Goal: Task Accomplishment & Management: Complete application form

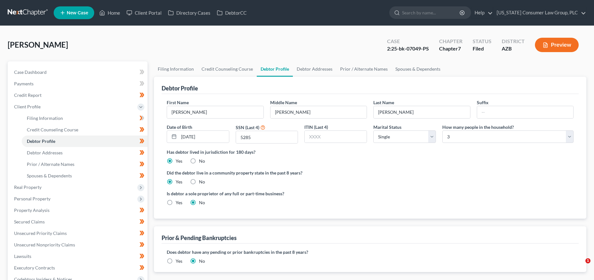
select select "0"
select select "2"
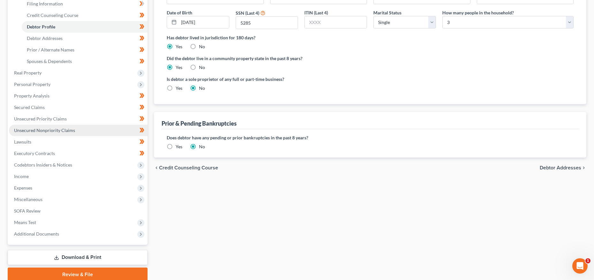
click at [45, 131] on span "Unsecured Nonpriority Claims" at bounding box center [44, 129] width 61 height 5
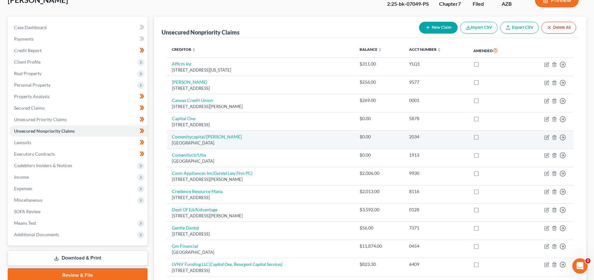
scroll to position [33, 0]
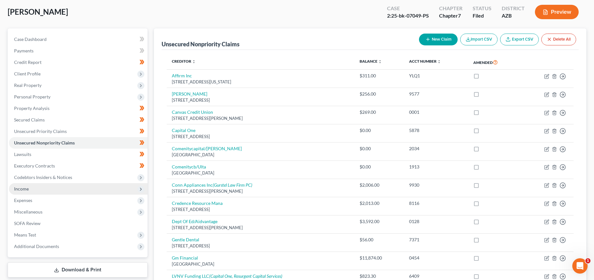
click at [27, 184] on span "Income" at bounding box center [78, 189] width 139 height 12
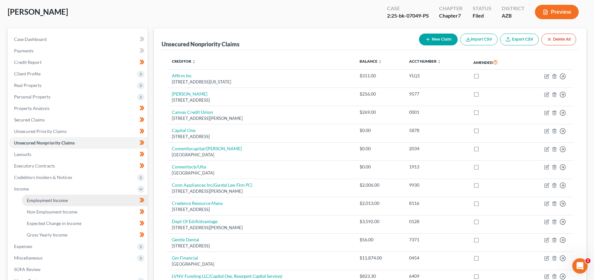
click at [31, 197] on span "Employment Income" at bounding box center [47, 199] width 41 height 5
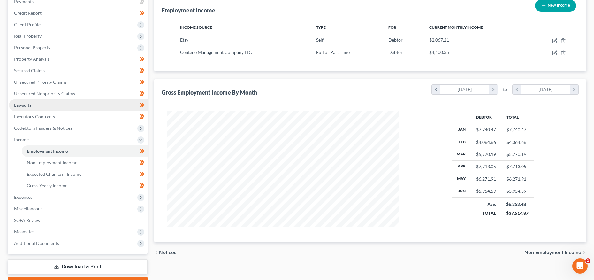
scroll to position [41, 0]
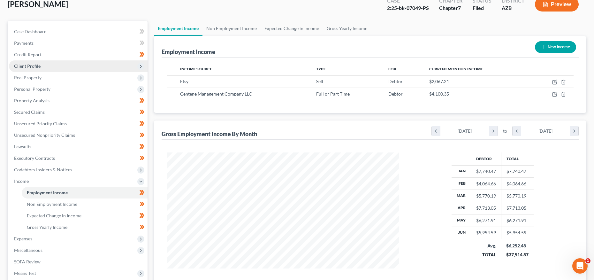
click at [33, 68] on span "Client Profile" at bounding box center [27, 65] width 27 height 5
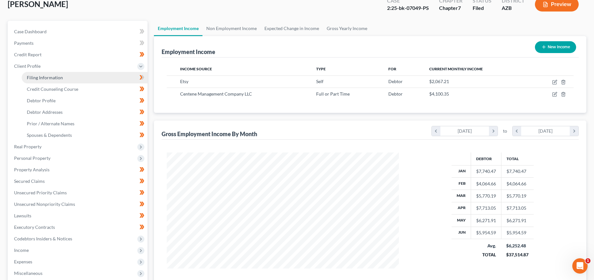
click at [35, 76] on span "Filing Information" at bounding box center [45, 77] width 36 height 5
select select "1"
select select "0"
select select "4"
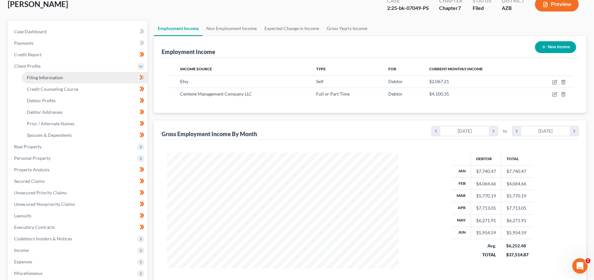
select select "0"
select select "3"
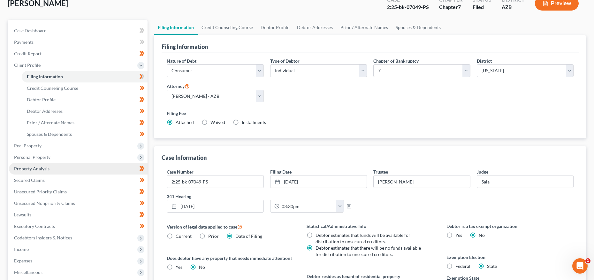
scroll to position [52, 0]
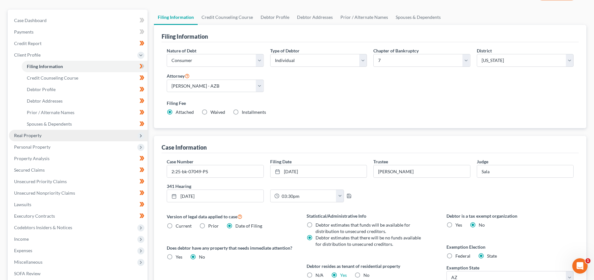
click at [34, 137] on span "Real Property" at bounding box center [27, 135] width 27 height 5
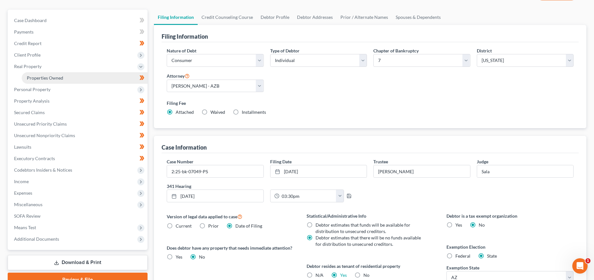
click at [46, 75] on span "Properties Owned" at bounding box center [45, 77] width 36 height 5
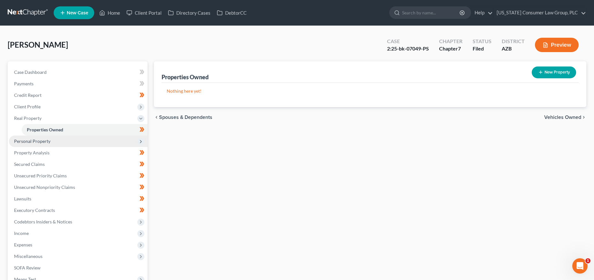
click at [41, 140] on span "Personal Property" at bounding box center [32, 140] width 36 height 5
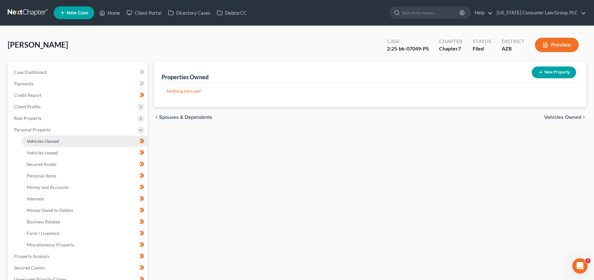
click at [48, 140] on span "Vehicles Owned" at bounding box center [43, 140] width 32 height 5
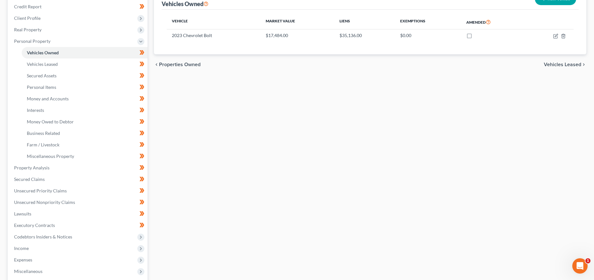
scroll to position [146, 0]
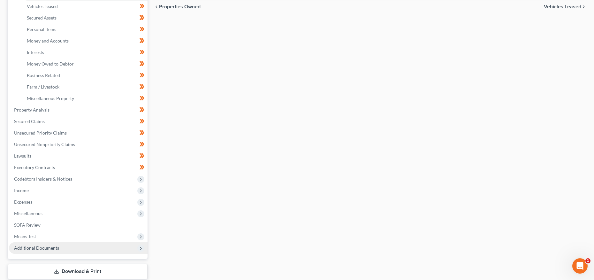
click at [43, 248] on span "Additional Documents" at bounding box center [36, 247] width 45 height 5
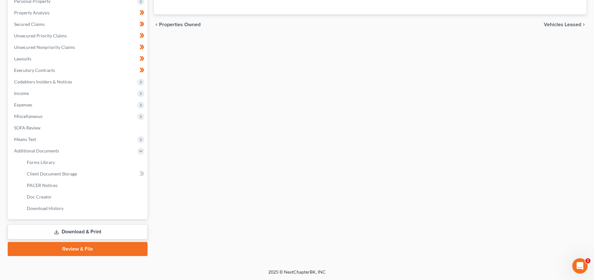
scroll to position [128, 0]
click at [42, 185] on span "PACER Notices" at bounding box center [42, 185] width 31 height 5
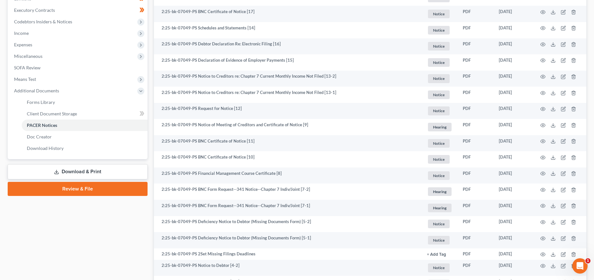
scroll to position [189, 0]
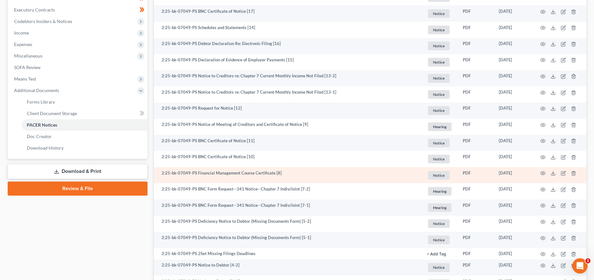
drag, startPoint x: 198, startPoint y: 173, endPoint x: 286, endPoint y: 171, distance: 88.5
click at [286, 171] on td "2:25-bk-07049-PS Financial Management Course Certificate [8]" at bounding box center [288, 175] width 268 height 16
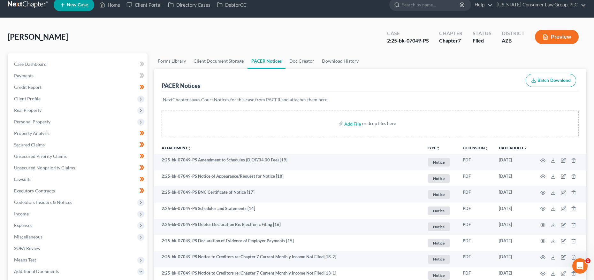
scroll to position [0, 0]
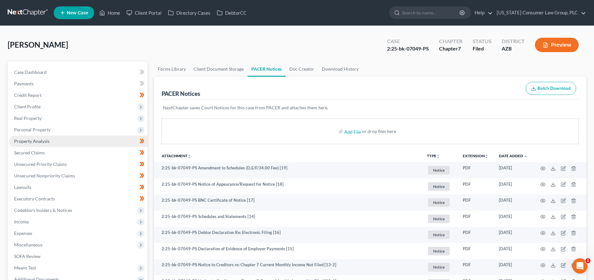
click at [39, 140] on span "Property Analysis" at bounding box center [31, 140] width 35 height 5
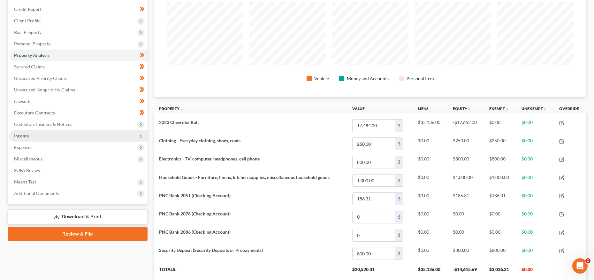
click at [32, 139] on span "Income" at bounding box center [78, 136] width 139 height 12
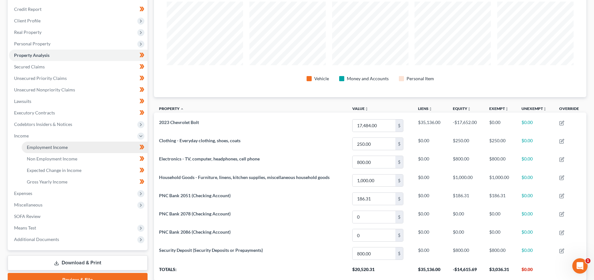
click at [33, 146] on span "Employment Income" at bounding box center [47, 146] width 41 height 5
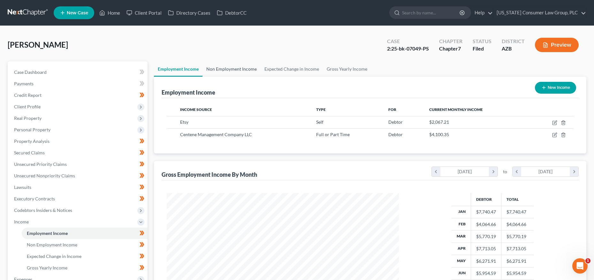
click at [241, 70] on link "Non Employment Income" at bounding box center [232, 68] width 58 height 15
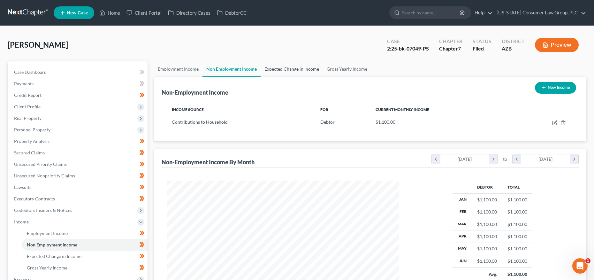
click at [282, 70] on link "Expected Change in Income" at bounding box center [292, 68] width 62 height 15
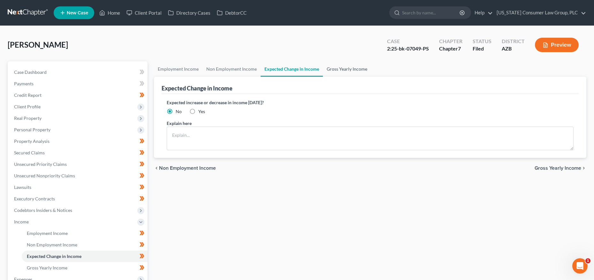
drag, startPoint x: 338, startPoint y: 68, endPoint x: 304, endPoint y: 70, distance: 33.9
click at [338, 68] on link "Gross Yearly Income" at bounding box center [347, 68] width 48 height 15
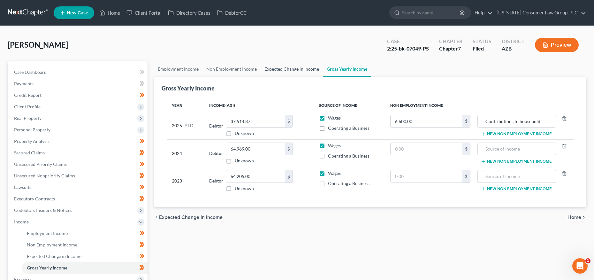
click at [278, 68] on link "Expected Change in Income" at bounding box center [292, 68] width 62 height 15
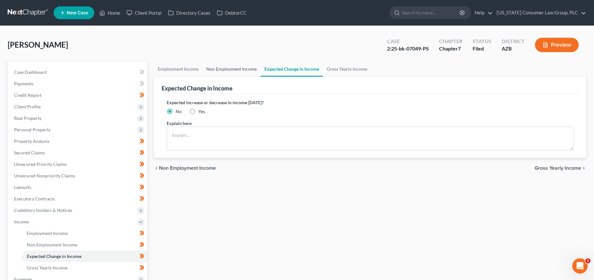
click at [233, 70] on link "Non Employment Income" at bounding box center [232, 68] width 58 height 15
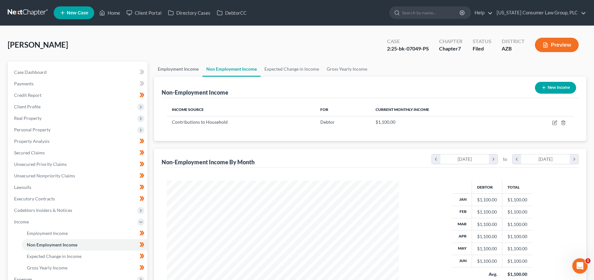
click at [162, 71] on link "Employment Income" at bounding box center [178, 68] width 49 height 15
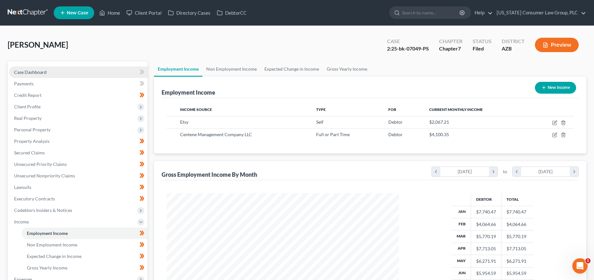
click at [57, 71] on link "Case Dashboard" at bounding box center [78, 72] width 139 height 12
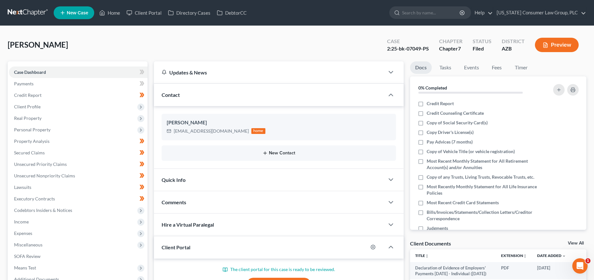
click at [293, 155] on button "New Contact" at bounding box center [279, 153] width 224 height 5
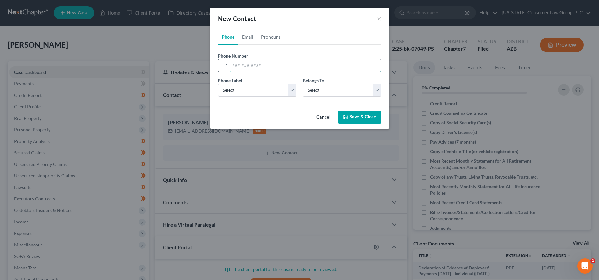
click at [240, 63] on input "tel" at bounding box center [305, 65] width 151 height 12
type input "623-329-3531"
click at [261, 91] on select "Select Mobile Home Work Other" at bounding box center [257, 90] width 79 height 13
select select "0"
click at [218, 84] on select "Select Mobile Home Work Other" at bounding box center [257, 90] width 79 height 13
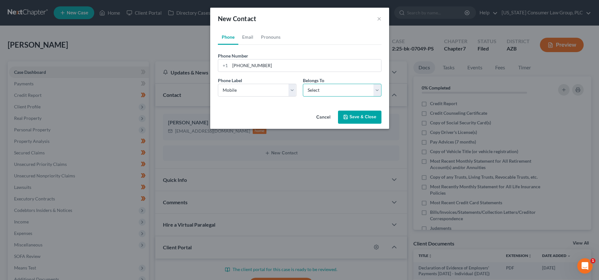
click at [315, 92] on select "Select Client Other" at bounding box center [342, 90] width 79 height 13
select select "0"
click at [303, 84] on select "Select Client Other" at bounding box center [342, 90] width 79 height 13
click at [366, 116] on button "Save & Close" at bounding box center [359, 117] width 43 height 13
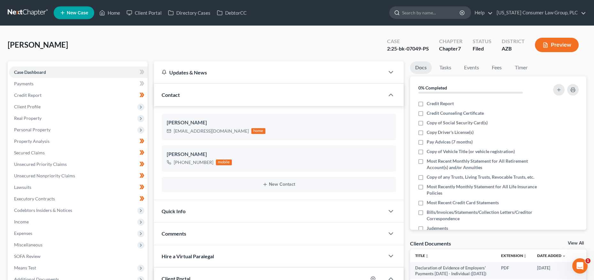
click at [425, 13] on input "search" at bounding box center [431, 13] width 58 height 12
type input "n"
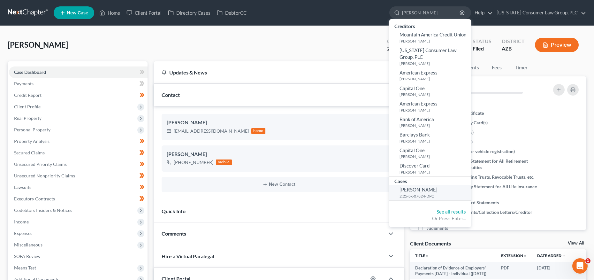
type input "moreland"
drag, startPoint x: 415, startPoint y: 189, endPoint x: 407, endPoint y: 188, distance: 7.8
click at [415, 189] on span "[PERSON_NAME]" at bounding box center [419, 190] width 38 height 6
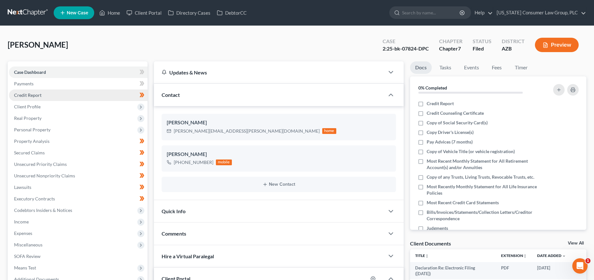
click at [14, 95] on span "Credit Report" at bounding box center [27, 94] width 27 height 5
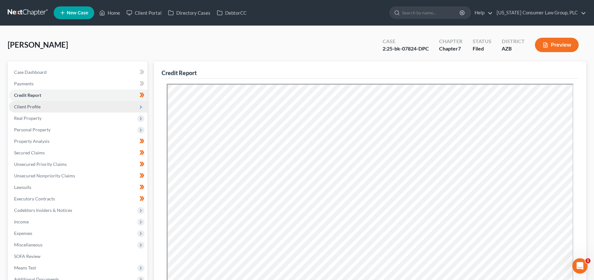
click at [26, 106] on span "Client Profile" at bounding box center [27, 106] width 27 height 5
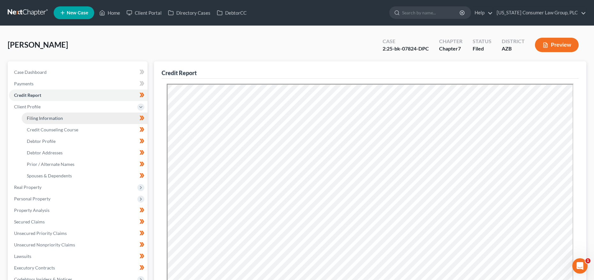
click at [30, 115] on span "Filing Information" at bounding box center [45, 117] width 36 height 5
select select "1"
select select "0"
select select "4"
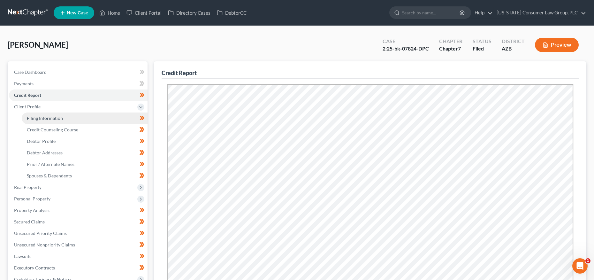
select select "0"
select select "3"
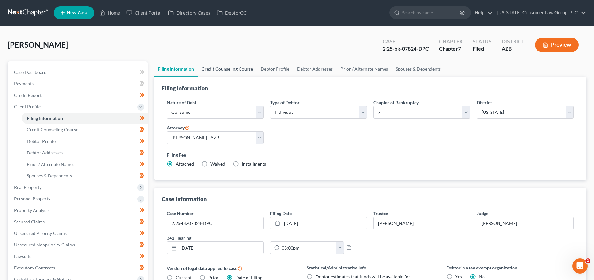
click at [221, 61] on link "Credit Counseling Course" at bounding box center [227, 68] width 59 height 15
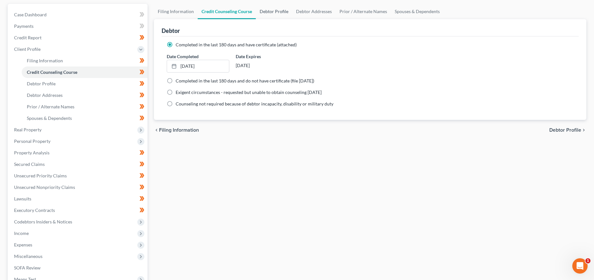
click at [279, 13] on link "Debtor Profile" at bounding box center [274, 11] width 36 height 15
select select "0"
select select "2"
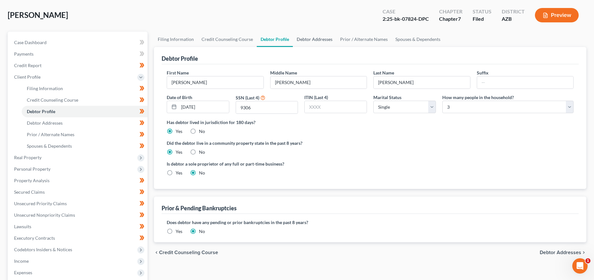
click at [323, 40] on link "Debtor Addresses" at bounding box center [314, 39] width 43 height 15
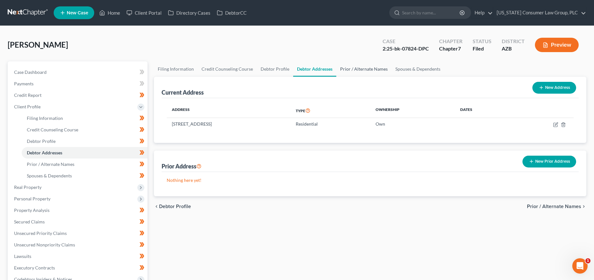
click at [370, 70] on link "Prior / Alternate Names" at bounding box center [363, 68] width 55 height 15
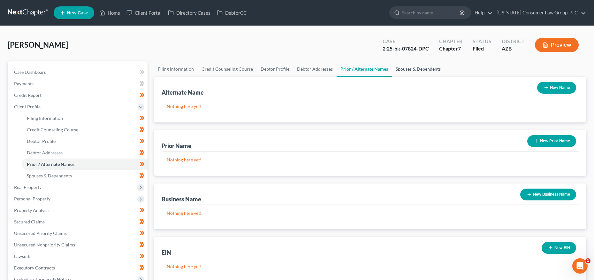
click at [411, 73] on link "Spouses & Dependents" at bounding box center [418, 68] width 53 height 15
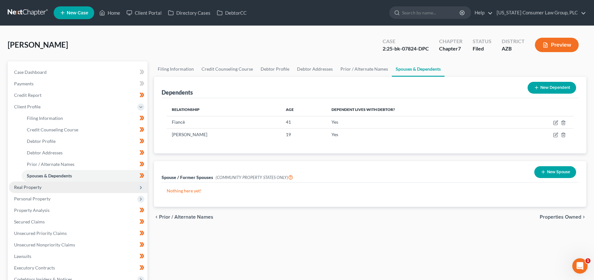
click at [30, 187] on span "Real Property" at bounding box center [27, 186] width 27 height 5
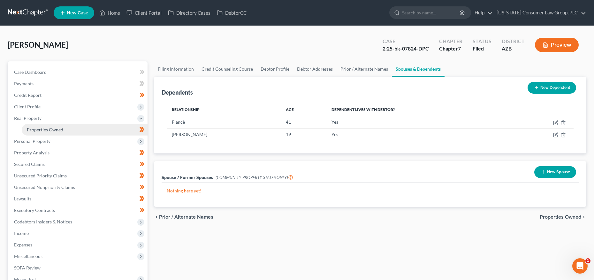
click at [45, 131] on span "Properties Owned" at bounding box center [45, 129] width 36 height 5
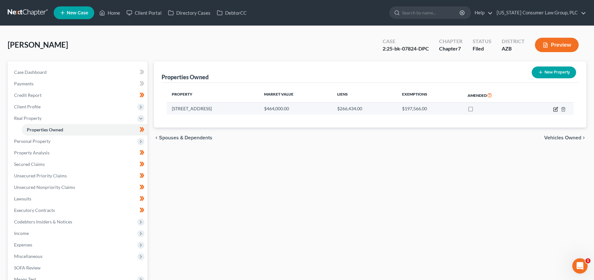
click at [556, 109] on icon "button" at bounding box center [556, 108] width 3 height 3
select select "3"
select select "0"
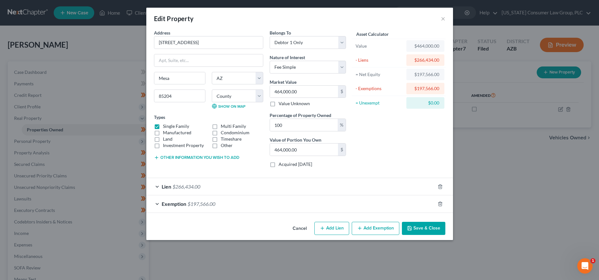
drag, startPoint x: 425, startPoint y: 229, endPoint x: 394, endPoint y: 221, distance: 32.2
click at [425, 229] on button "Save & Close" at bounding box center [423, 228] width 43 height 13
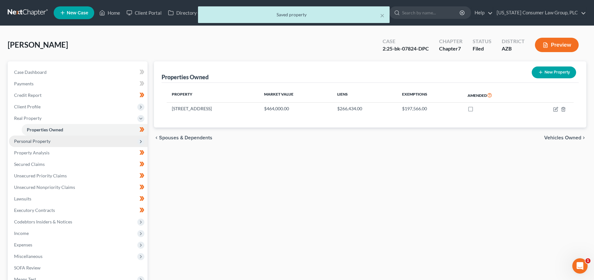
click at [45, 144] on span "Personal Property" at bounding box center [78, 141] width 139 height 12
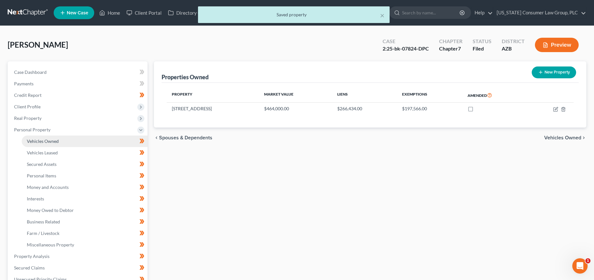
click at [48, 143] on span "Vehicles Owned" at bounding box center [43, 140] width 32 height 5
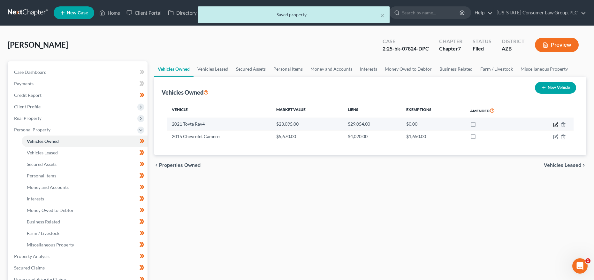
click at [556, 123] on icon "button" at bounding box center [556, 123] width 3 height 3
select select "0"
select select "5"
select select "3"
select select "0"
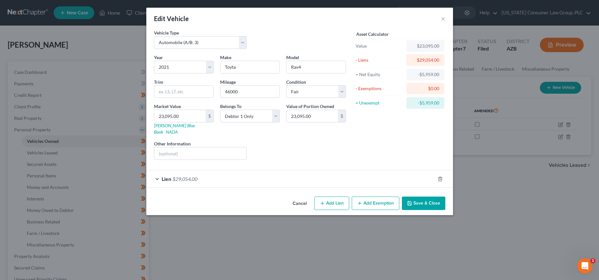
click at [425, 197] on button "Save & Close" at bounding box center [423, 203] width 43 height 13
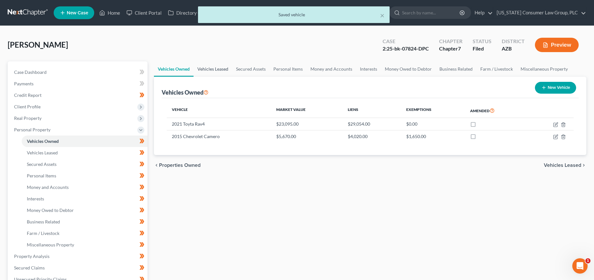
click at [208, 68] on link "Vehicles Leased" at bounding box center [213, 68] width 39 height 15
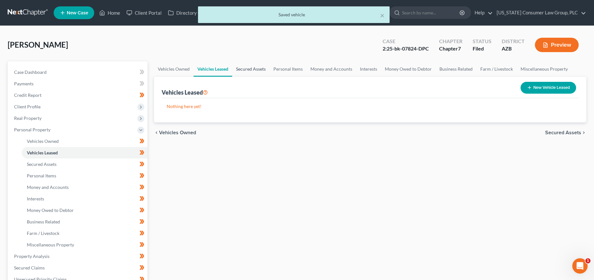
click at [239, 66] on link "Secured Assets" at bounding box center [250, 68] width 37 height 15
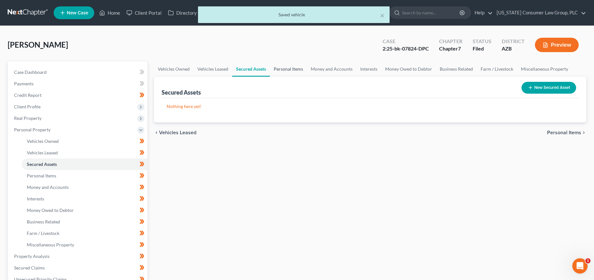
click at [280, 70] on link "Personal Items" at bounding box center [288, 68] width 37 height 15
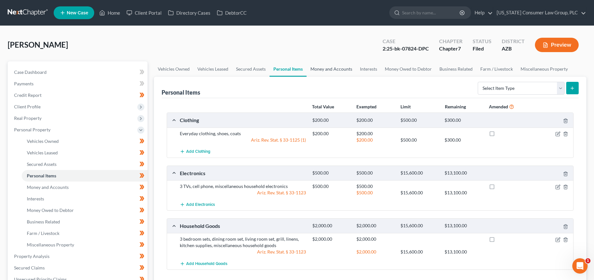
click at [320, 68] on link "Money and Accounts" at bounding box center [332, 68] width 50 height 15
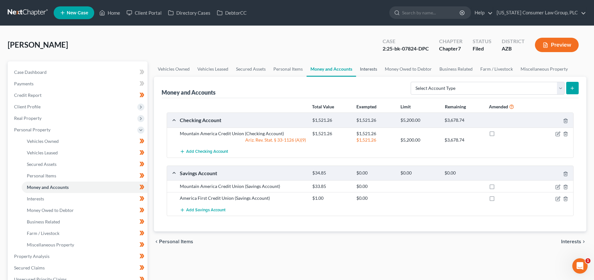
click at [370, 72] on link "Interests" at bounding box center [368, 68] width 25 height 15
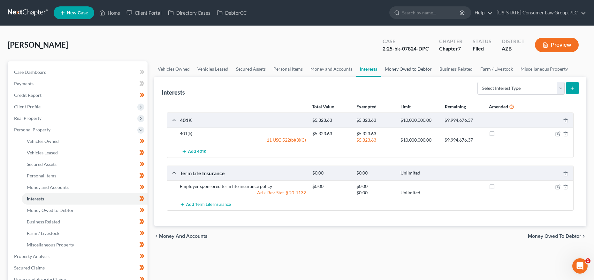
click at [401, 71] on link "Money Owed to Debtor" at bounding box center [408, 68] width 55 height 15
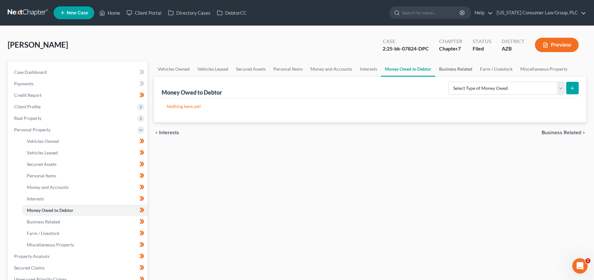
click at [452, 67] on link "Business Related" at bounding box center [456, 68] width 41 height 15
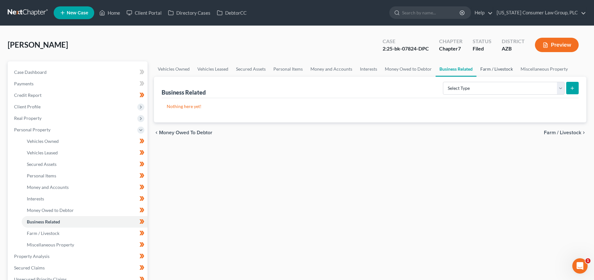
click at [483, 67] on link "Farm / Livestock" at bounding box center [497, 68] width 40 height 15
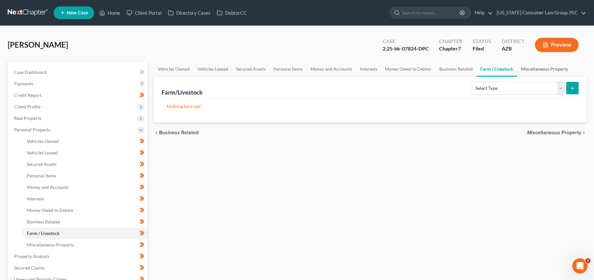
drag, startPoint x: 533, startPoint y: 67, endPoint x: 499, endPoint y: 67, distance: 34.5
click at [533, 67] on link "Miscellaneous Property" at bounding box center [544, 68] width 55 height 15
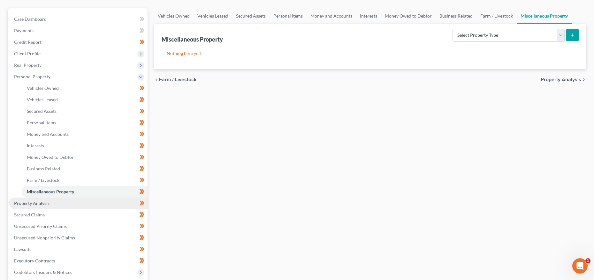
click at [41, 200] on span "Property Analysis" at bounding box center [31, 202] width 35 height 5
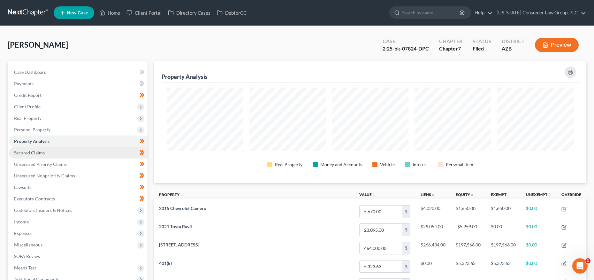
click at [32, 151] on span "Secured Claims" at bounding box center [29, 152] width 31 height 5
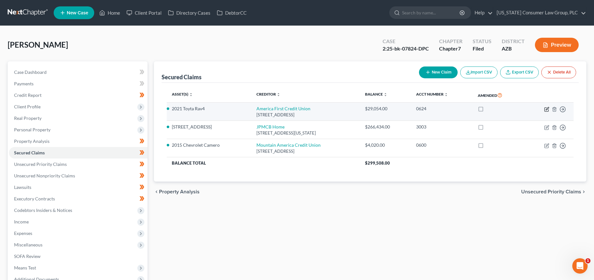
click at [549, 110] on icon "button" at bounding box center [547, 109] width 4 height 4
select select "46"
select select "0"
select select "2"
select select "0"
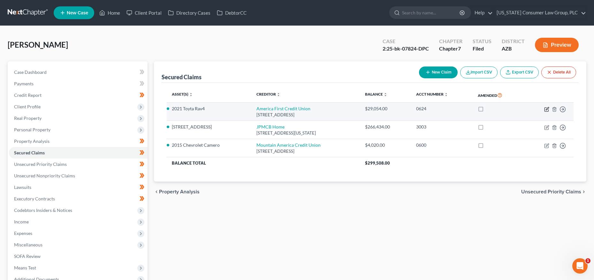
select select "0"
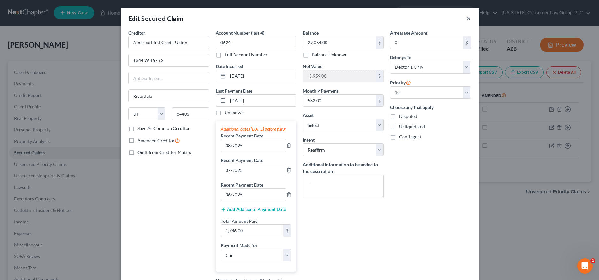
click at [467, 19] on button "×" at bounding box center [469, 19] width 4 height 8
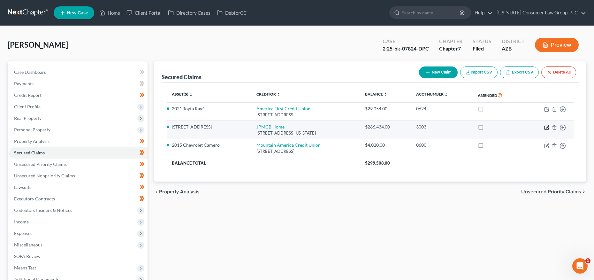
click at [548, 127] on icon "button" at bounding box center [547, 126] width 3 height 3
select select "19"
select select "3"
select select "2"
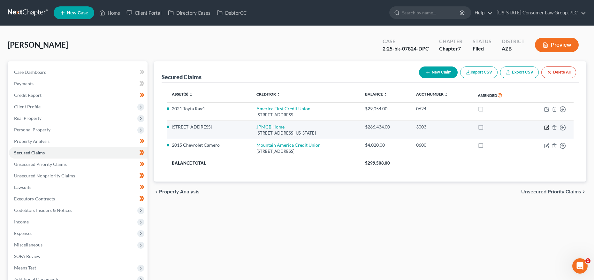
select select "0"
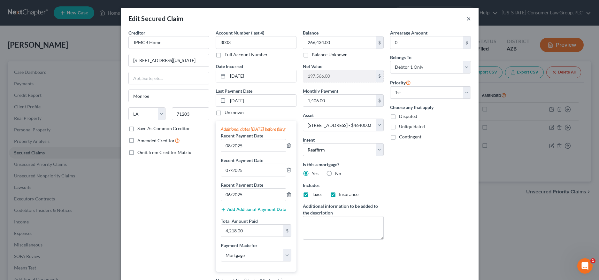
click at [467, 19] on button "×" at bounding box center [469, 19] width 4 height 8
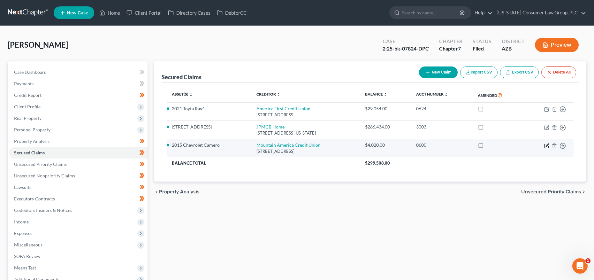
click at [547, 146] on icon "button" at bounding box center [546, 145] width 5 height 5
select select "46"
select select "5"
select select "2"
select select "0"
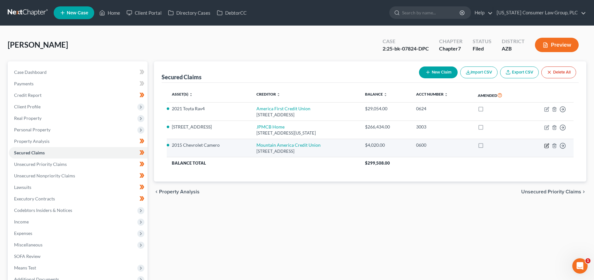
select select "0"
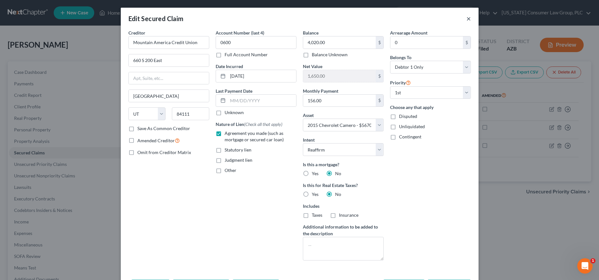
click at [468, 18] on button "×" at bounding box center [469, 19] width 4 height 8
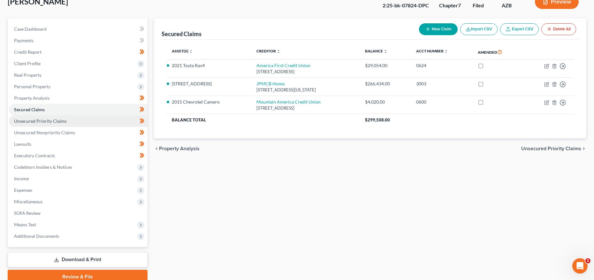
click at [32, 123] on span "Unsecured Priority Claims" at bounding box center [40, 120] width 53 height 5
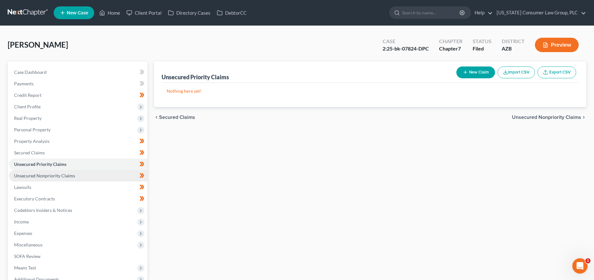
click at [37, 173] on span "Unsecured Nonpriority Claims" at bounding box center [44, 175] width 61 height 5
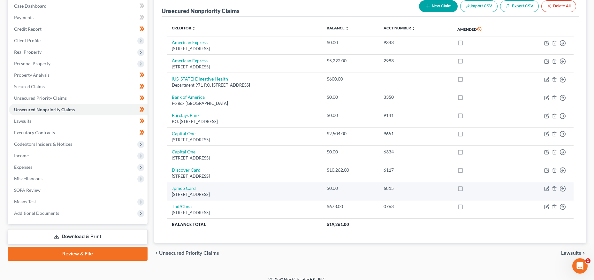
scroll to position [73, 0]
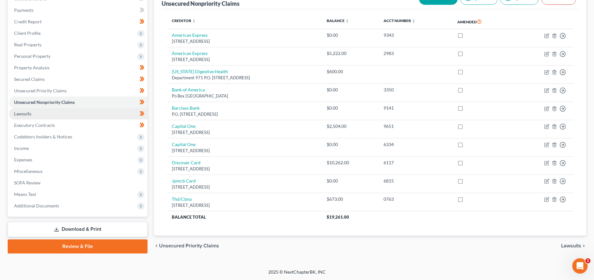
click at [37, 112] on link "Lawsuits" at bounding box center [78, 114] width 139 height 12
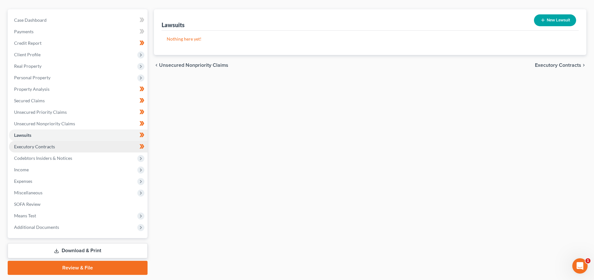
click at [45, 148] on span "Executory Contracts" at bounding box center [34, 146] width 41 height 5
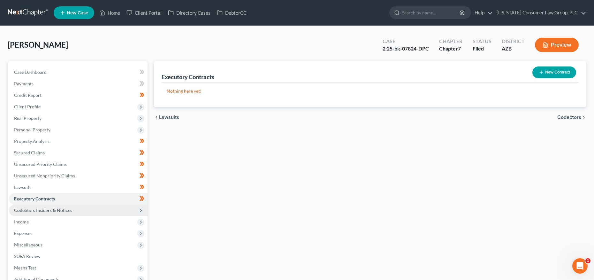
click at [43, 212] on span "Codebtors Insiders & Notices" at bounding box center [43, 209] width 58 height 5
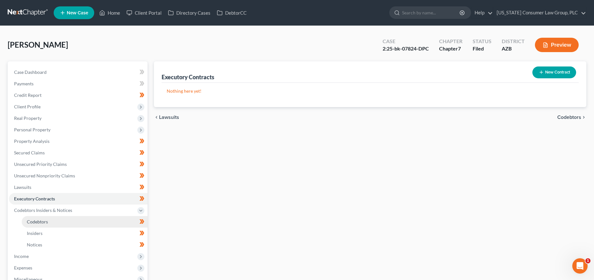
click at [43, 221] on span "Codebtors" at bounding box center [37, 221] width 21 height 5
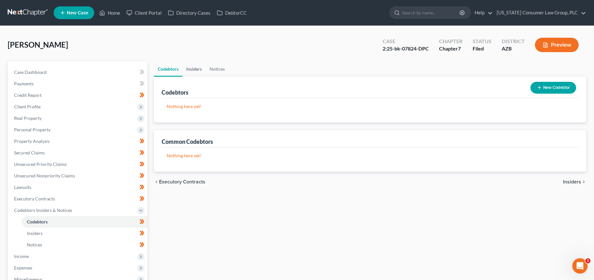
click at [196, 68] on link "Insiders" at bounding box center [193, 68] width 23 height 15
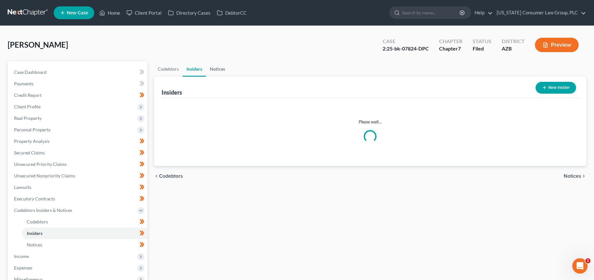
click at [219, 67] on link "Notices" at bounding box center [217, 68] width 23 height 15
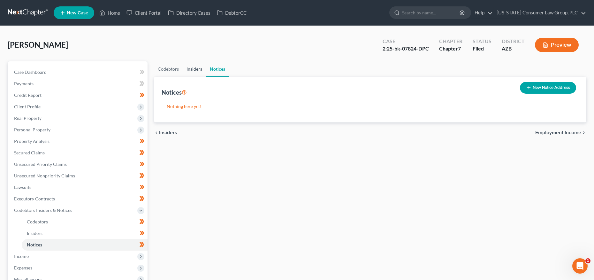
click at [194, 68] on link "Insiders" at bounding box center [194, 68] width 23 height 15
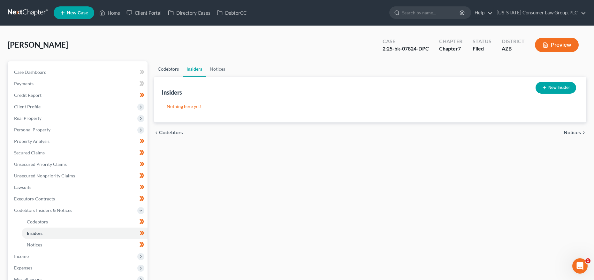
click at [167, 68] on link "Codebtors" at bounding box center [168, 68] width 29 height 15
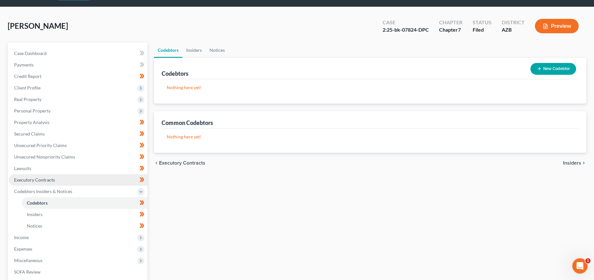
scroll to position [105, 0]
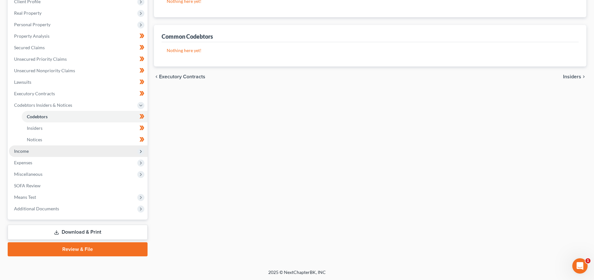
click at [24, 147] on span "Income" at bounding box center [78, 151] width 139 height 12
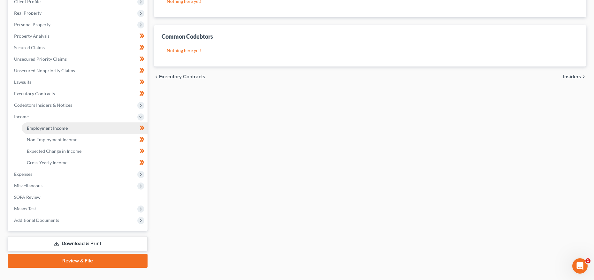
click at [45, 125] on span "Employment Income" at bounding box center [47, 127] width 41 height 5
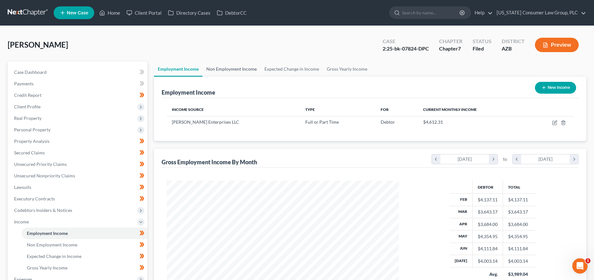
click at [224, 64] on link "Non Employment Income" at bounding box center [232, 68] width 58 height 15
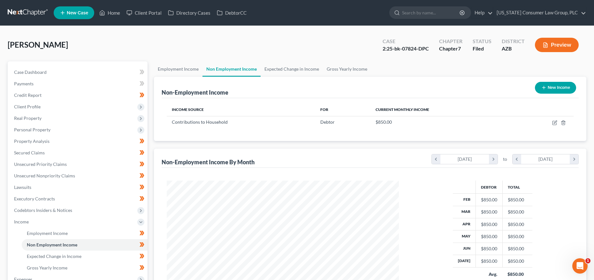
scroll to position [116, 245]
click at [285, 66] on link "Expected Change in Income" at bounding box center [292, 68] width 62 height 15
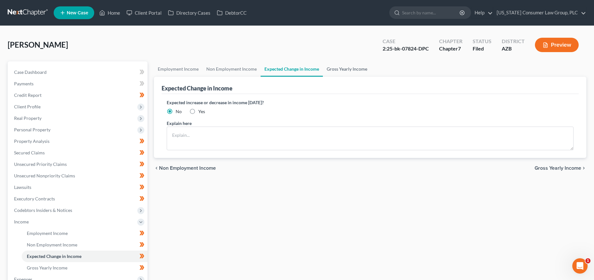
click at [343, 68] on link "Gross Yearly Income" at bounding box center [347, 68] width 48 height 15
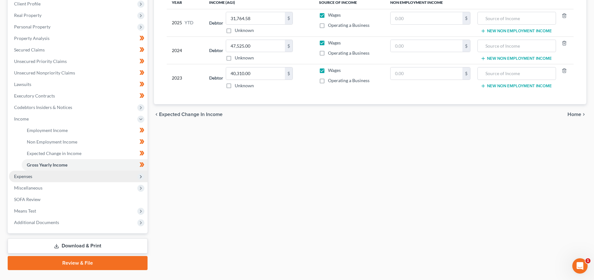
click at [52, 177] on span "Expenses" at bounding box center [78, 177] width 139 height 12
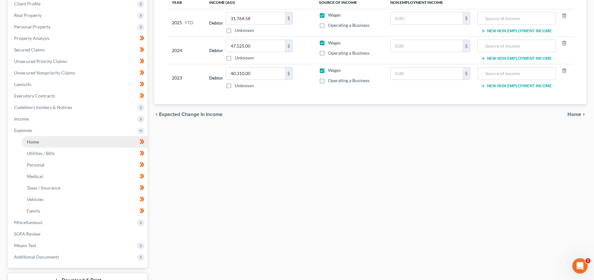
click at [43, 137] on link "Home" at bounding box center [85, 142] width 126 height 12
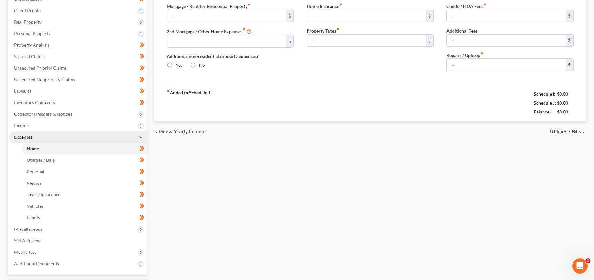
type input "1,406.65"
type input "0.00"
radio input "true"
type input "0.00"
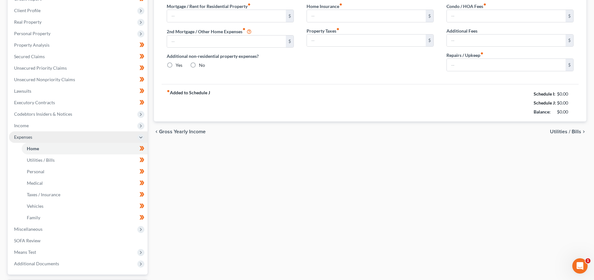
type input "0.00"
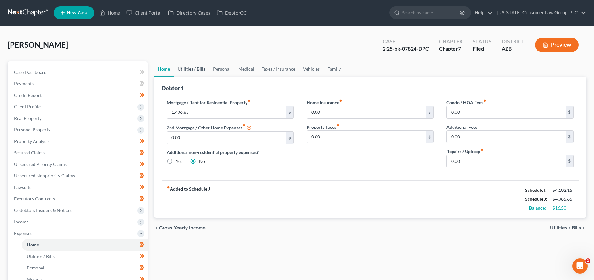
click at [201, 73] on link "Utilities / Bills" at bounding box center [191, 68] width 35 height 15
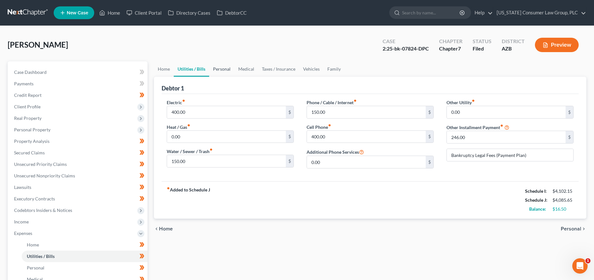
click at [217, 71] on link "Personal" at bounding box center [221, 68] width 25 height 15
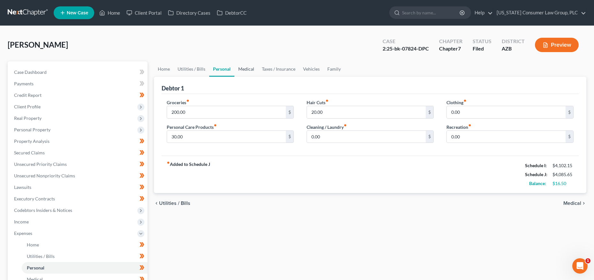
click at [243, 70] on link "Medical" at bounding box center [247, 68] width 24 height 15
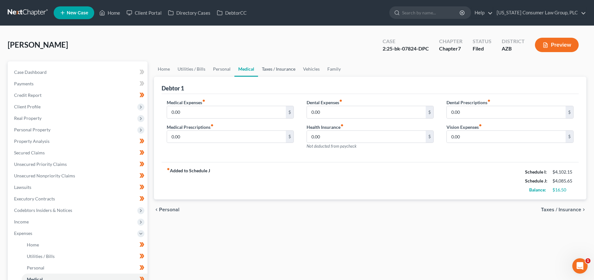
click at [274, 70] on link "Taxes / Insurance" at bounding box center [278, 68] width 41 height 15
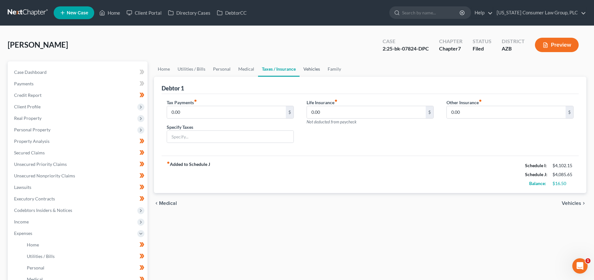
click at [312, 67] on link "Vehicles" at bounding box center [312, 68] width 24 height 15
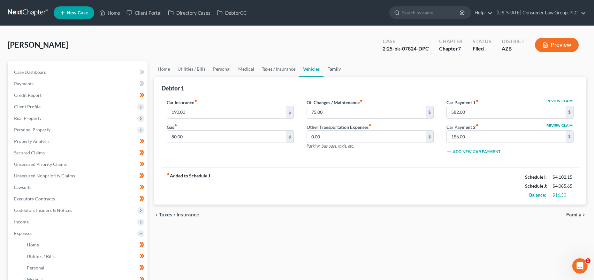
click at [335, 69] on link "Family" at bounding box center [334, 68] width 21 height 15
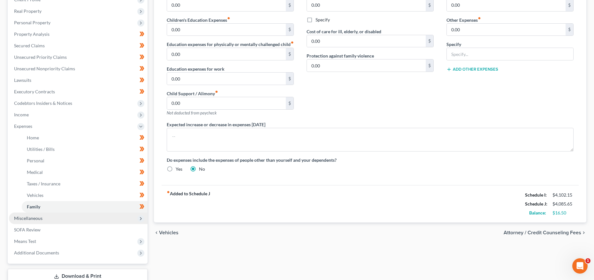
click at [28, 220] on span "Miscellaneous" at bounding box center [78, 218] width 139 height 12
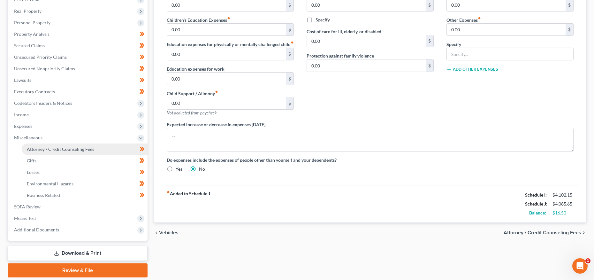
click at [57, 149] on span "Attorney / Credit Counseling Fees" at bounding box center [60, 148] width 67 height 5
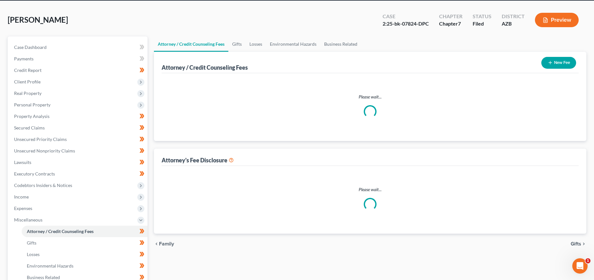
select select "5"
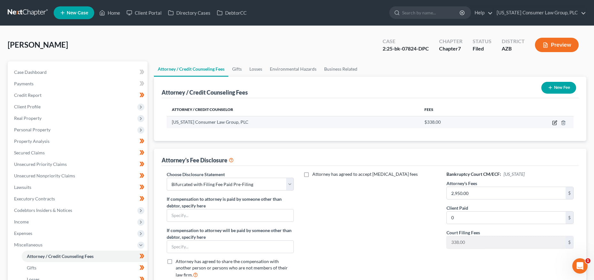
click at [554, 122] on icon "button" at bounding box center [554, 122] width 5 height 5
select select "3"
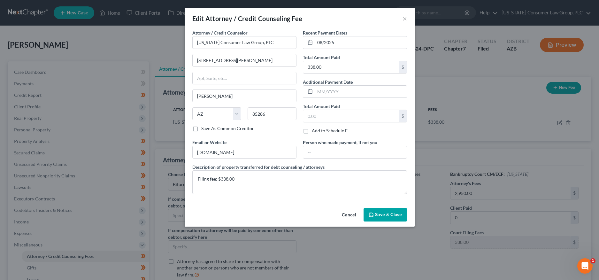
click at [384, 216] on span "Save & Close" at bounding box center [388, 214] width 27 height 5
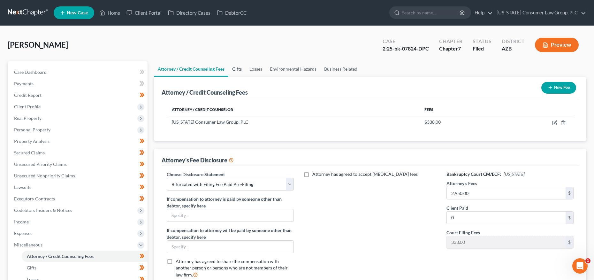
click at [237, 67] on link "Gifts" at bounding box center [236, 68] width 17 height 15
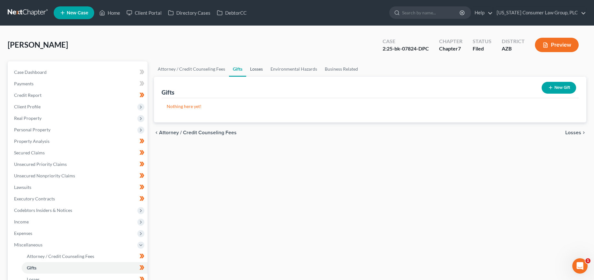
click at [260, 68] on link "Losses" at bounding box center [256, 68] width 20 height 15
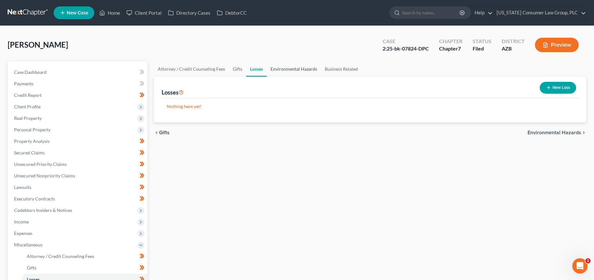
drag, startPoint x: 286, startPoint y: 69, endPoint x: 298, endPoint y: 69, distance: 12.8
click at [286, 69] on link "Environmental Hazards" at bounding box center [294, 68] width 54 height 15
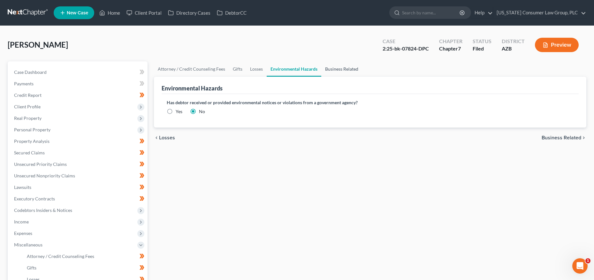
click at [338, 69] on link "Business Related" at bounding box center [341, 68] width 41 height 15
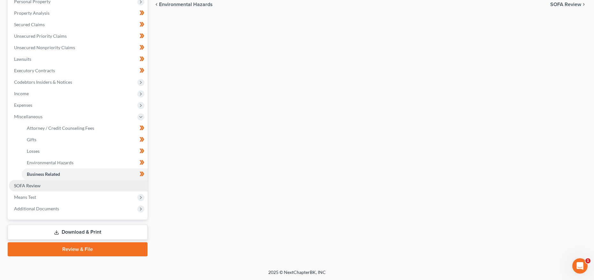
click at [21, 183] on span "SOFA Review" at bounding box center [27, 185] width 27 height 5
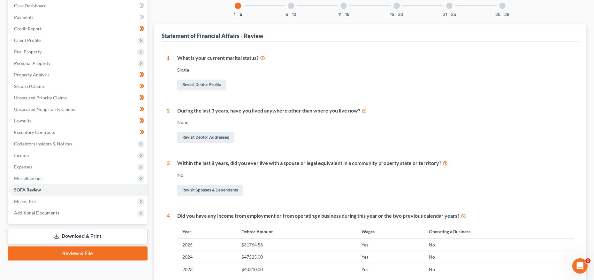
scroll to position [37, 0]
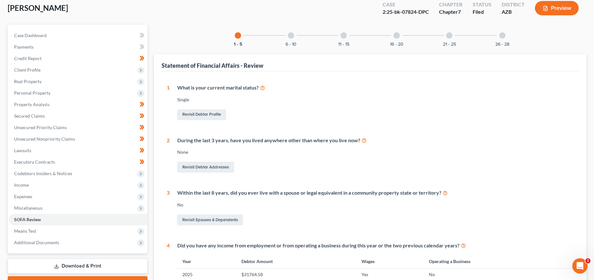
click at [279, 41] on div "1 - 5 6 - 10 11 - 15 16 - 20 21 - 25 26 - 28" at bounding box center [370, 36] width 286 height 22
click at [297, 41] on div "6 - 10" at bounding box center [291, 36] width 22 height 22
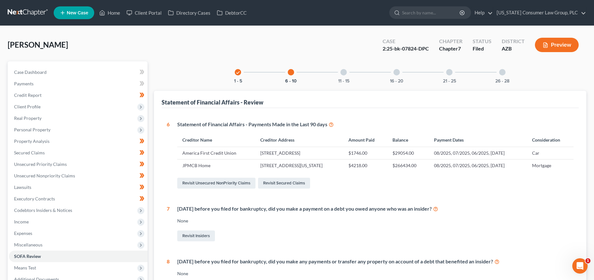
click at [351, 68] on div "11 - 15" at bounding box center [344, 72] width 22 height 22
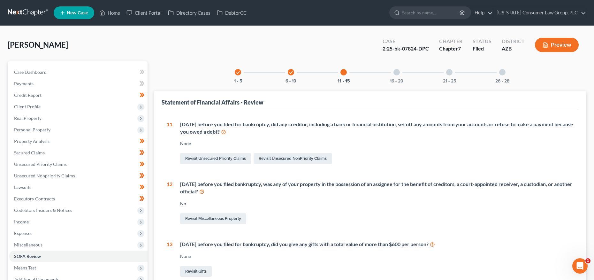
click at [404, 77] on div "16 - 20" at bounding box center [397, 72] width 22 height 22
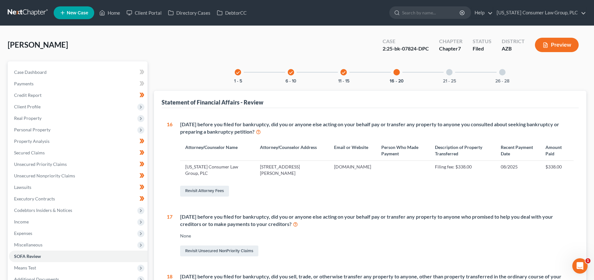
click at [451, 72] on div at bounding box center [449, 72] width 6 height 6
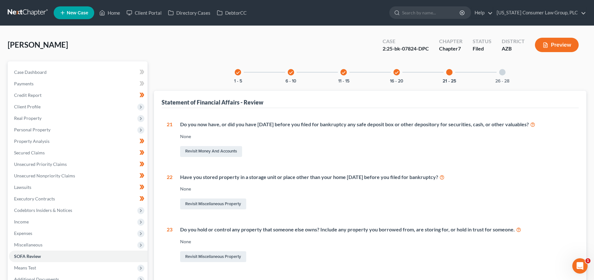
click at [507, 74] on div "26 - 28" at bounding box center [503, 72] width 22 height 22
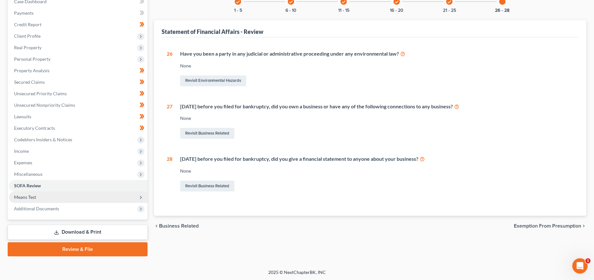
click at [46, 195] on span "Means Test" at bounding box center [78, 197] width 139 height 12
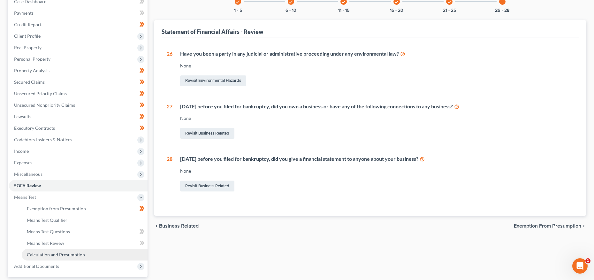
click at [35, 257] on link "Calculation and Presumption" at bounding box center [85, 255] width 126 height 12
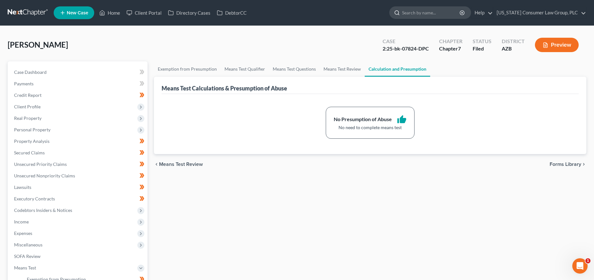
click at [446, 11] on input "search" at bounding box center [431, 13] width 58 height 12
type input "butcher"
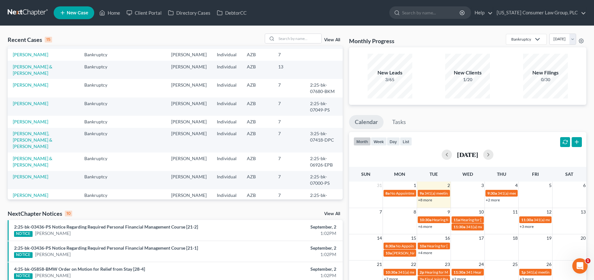
scroll to position [66, 0]
click at [20, 170] on td "Butcher, Amy" at bounding box center [44, 179] width 72 height 18
click at [20, 173] on link "[PERSON_NAME]" at bounding box center [30, 175] width 35 height 5
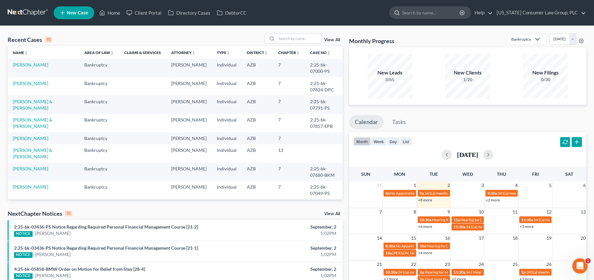
click at [435, 11] on input "search" at bounding box center [431, 13] width 58 height 12
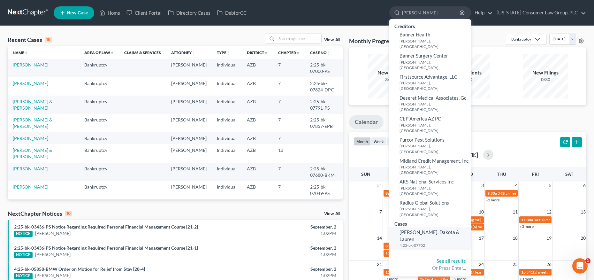
type input "[PERSON_NAME]"
click at [418, 229] on span "[PERSON_NAME], Dakota & Lauren" at bounding box center [430, 235] width 60 height 12
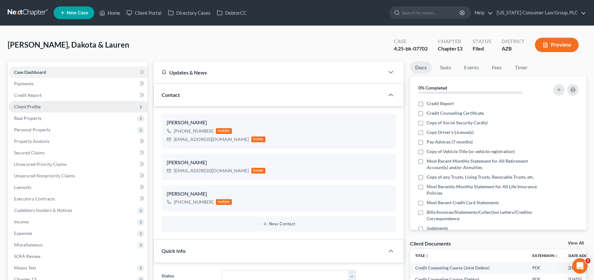
click at [28, 107] on span "Client Profile" at bounding box center [27, 106] width 27 height 5
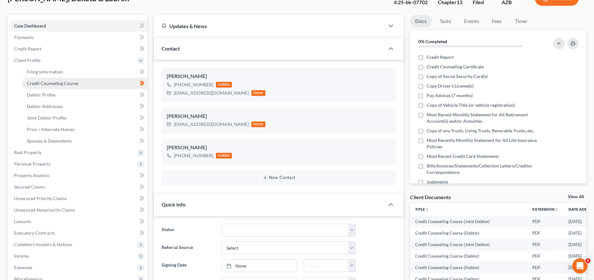
click at [46, 81] on span "Credit Counseling Course" at bounding box center [52, 83] width 51 height 5
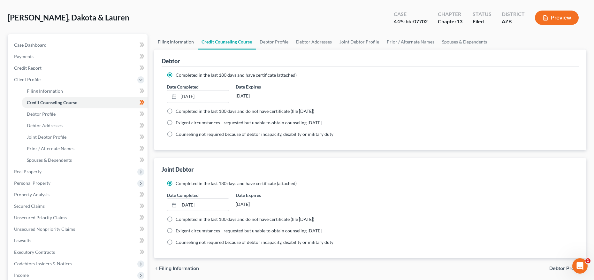
click at [182, 42] on link "Filing Information" at bounding box center [176, 41] width 44 height 15
select select "1"
select select "3"
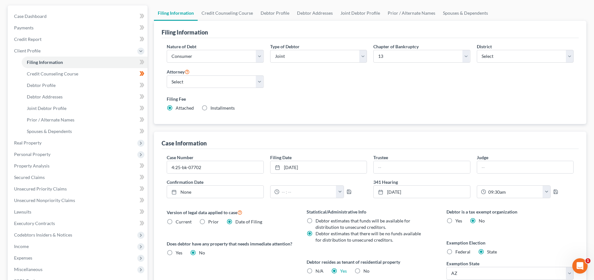
scroll to position [56, 0]
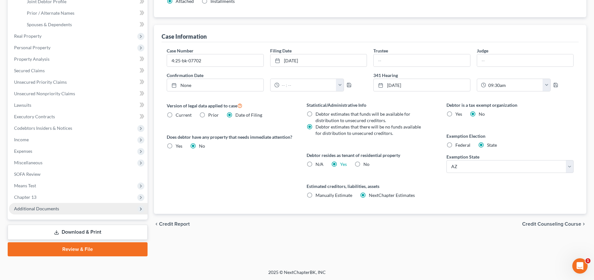
click at [26, 207] on span "Additional Documents" at bounding box center [36, 208] width 45 height 5
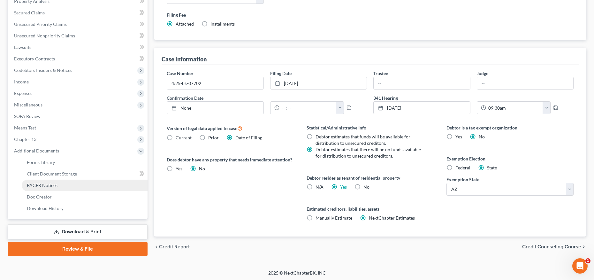
click at [43, 189] on link "PACER Notices" at bounding box center [85, 186] width 126 height 12
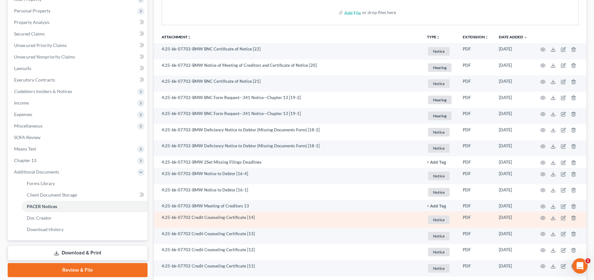
scroll to position [92, 0]
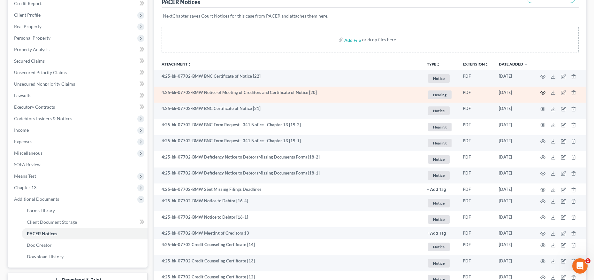
click at [542, 91] on icon "button" at bounding box center [543, 93] width 5 height 4
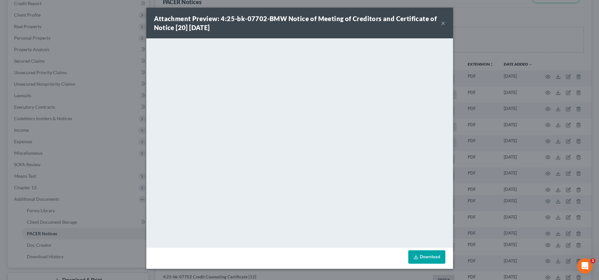
click at [444, 23] on button "×" at bounding box center [443, 23] width 4 height 8
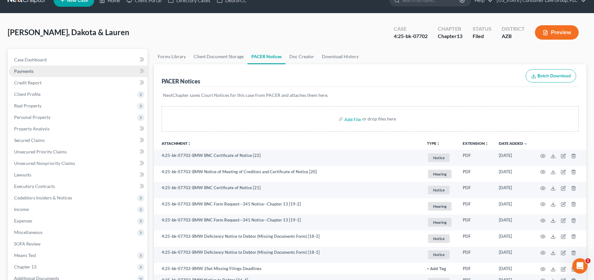
scroll to position [14, 0]
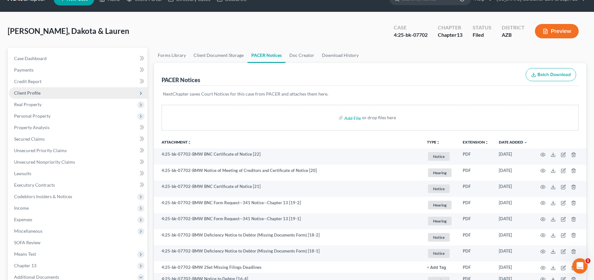
click at [38, 91] on span "Client Profile" at bounding box center [27, 92] width 27 height 5
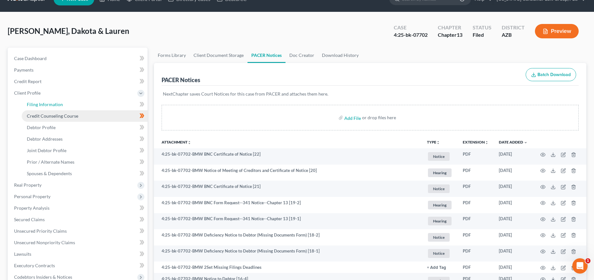
drag, startPoint x: 58, startPoint y: 106, endPoint x: 87, endPoint y: 111, distance: 29.5
click at [58, 107] on link "Filing Information" at bounding box center [85, 105] width 126 height 12
select select "1"
select select "3"
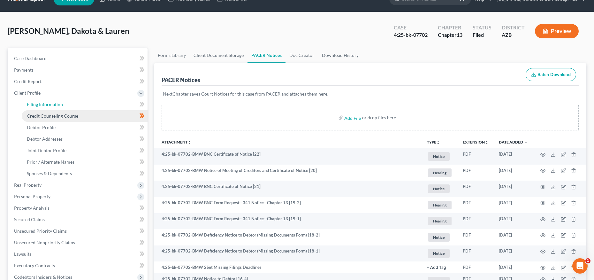
select select "4"
select select "0"
select select "3"
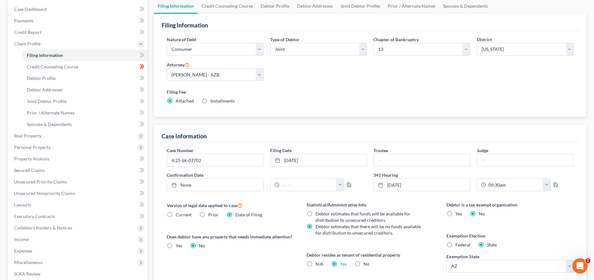
scroll to position [108, 0]
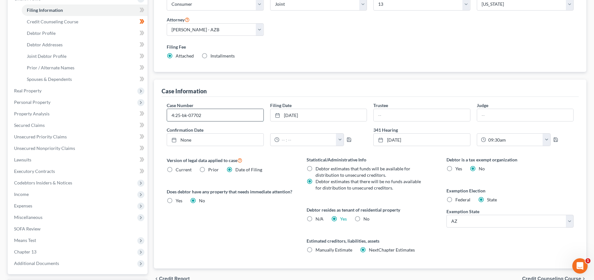
click at [210, 116] on input "4:25-bk-07702" at bounding box center [215, 115] width 97 height 12
type input "4:25-bk-07702-BMW"
click at [388, 114] on input "text" at bounding box center [422, 115] width 97 height 12
type input "[PERSON_NAME]"
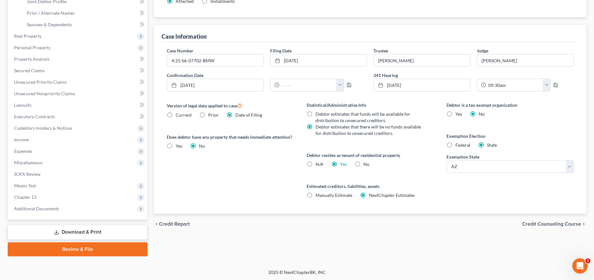
scroll to position [30, 0]
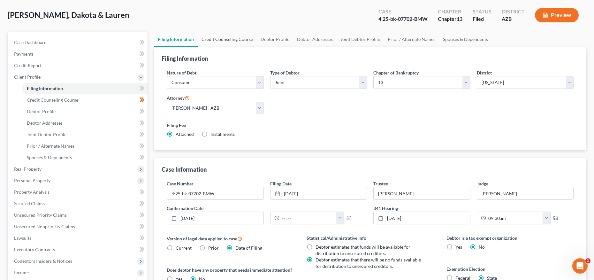
click at [212, 44] on link "Credit Counseling Course" at bounding box center [227, 39] width 59 height 15
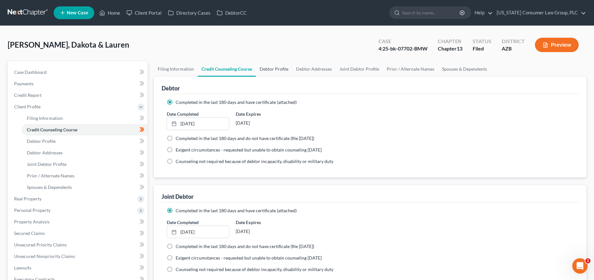
click at [278, 68] on link "Debtor Profile" at bounding box center [274, 68] width 36 height 15
select select "1"
select select "2"
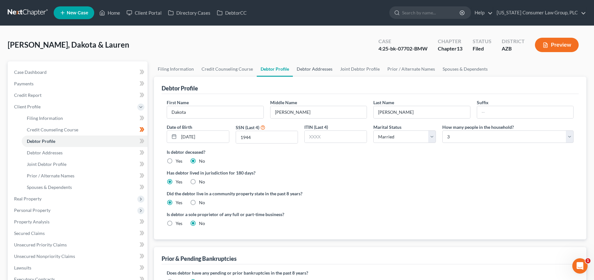
click at [323, 66] on link "Debtor Addresses" at bounding box center [314, 68] width 43 height 15
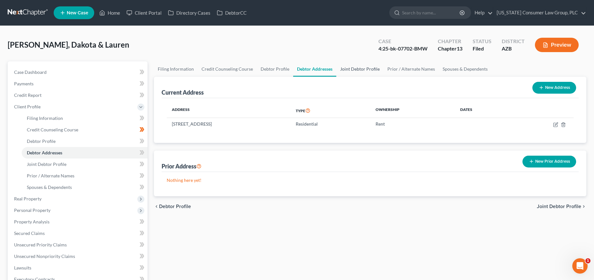
click at [359, 67] on link "Joint Debtor Profile" at bounding box center [359, 68] width 47 height 15
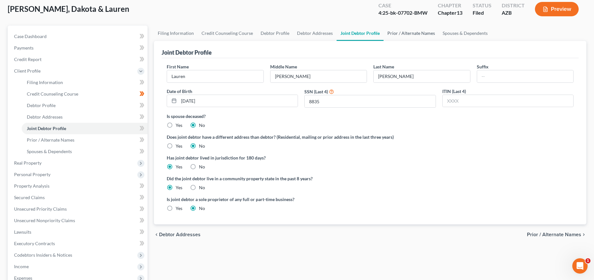
click at [403, 32] on link "Prior / Alternate Names" at bounding box center [411, 33] width 55 height 15
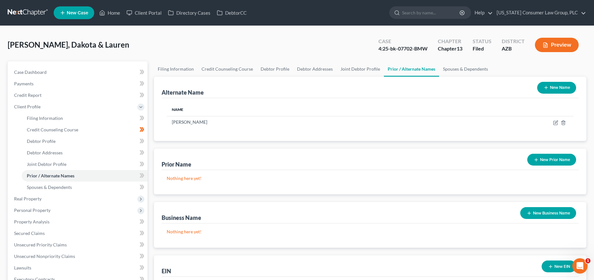
click at [466, 53] on div "Chapter Chapter 13" at bounding box center [450, 45] width 35 height 19
click at [460, 67] on link "Spouses & Dependents" at bounding box center [465, 68] width 53 height 15
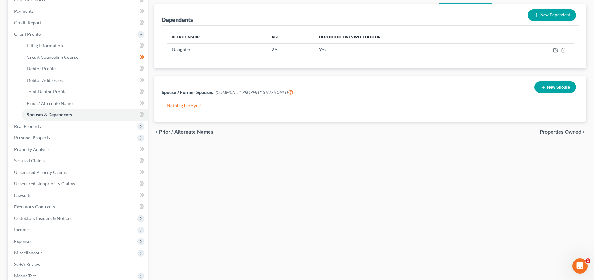
scroll to position [76, 0]
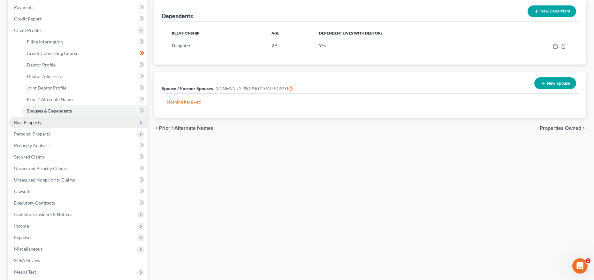
click at [42, 125] on span "Real Property" at bounding box center [78, 123] width 139 height 12
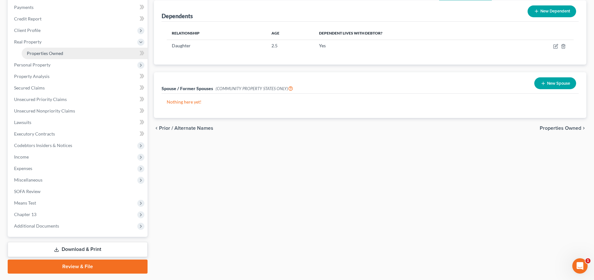
click at [62, 54] on span "Properties Owned" at bounding box center [45, 52] width 36 height 5
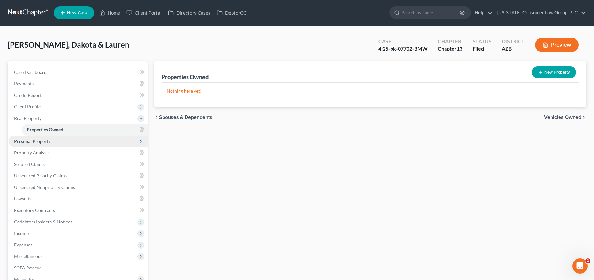
click at [46, 143] on span "Personal Property" at bounding box center [32, 140] width 36 height 5
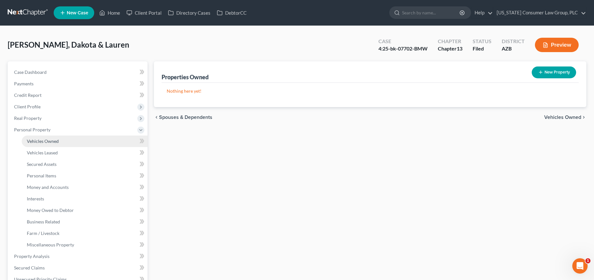
click at [50, 142] on span "Vehicles Owned" at bounding box center [43, 140] width 32 height 5
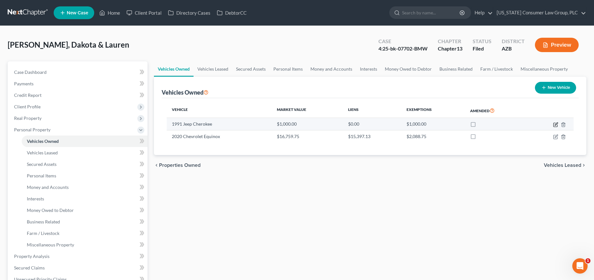
click at [553, 123] on icon "button" at bounding box center [555, 124] width 5 height 5
select select "0"
select select "35"
select select "3"
select select "2"
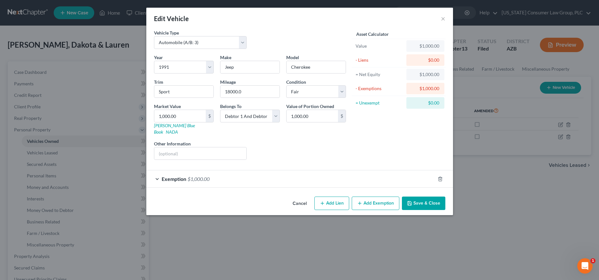
click at [437, 197] on button "Save & Close" at bounding box center [423, 203] width 43 height 13
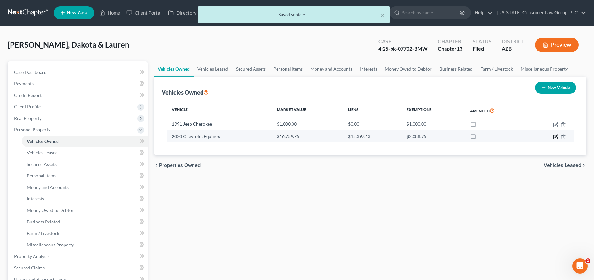
click at [557, 136] on icon "button" at bounding box center [556, 136] width 3 height 3
select select "0"
select select "6"
select select "3"
select select "2"
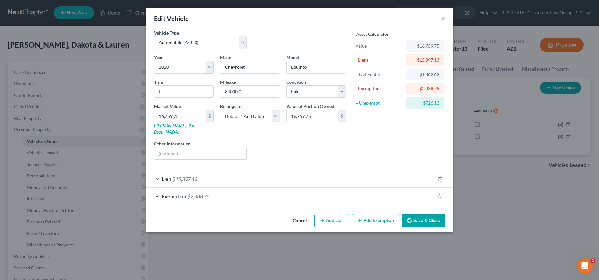
click at [428, 214] on button "Save & Close" at bounding box center [423, 220] width 43 height 13
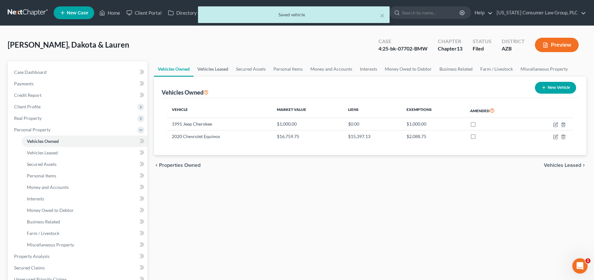
click at [222, 70] on link "Vehicles Leased" at bounding box center [213, 68] width 39 height 15
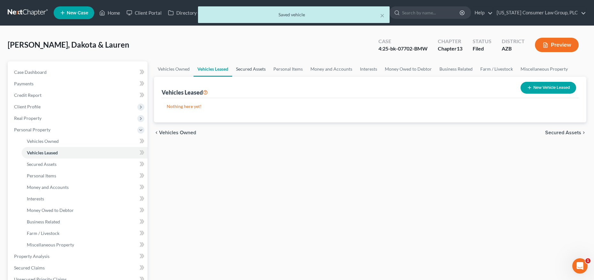
click at [244, 68] on link "Secured Assets" at bounding box center [250, 68] width 37 height 15
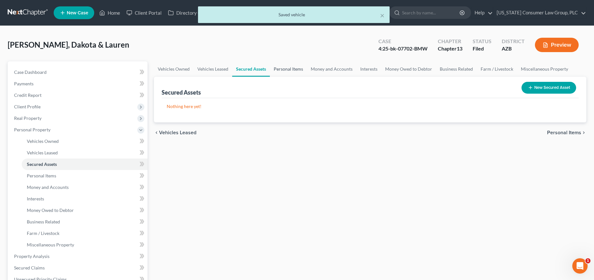
click at [286, 67] on link "Personal Items" at bounding box center [288, 68] width 37 height 15
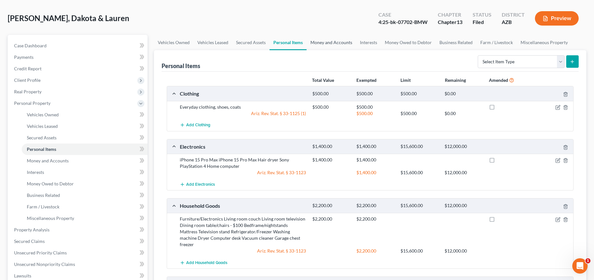
click at [329, 44] on link "Money and Accounts" at bounding box center [332, 42] width 50 height 15
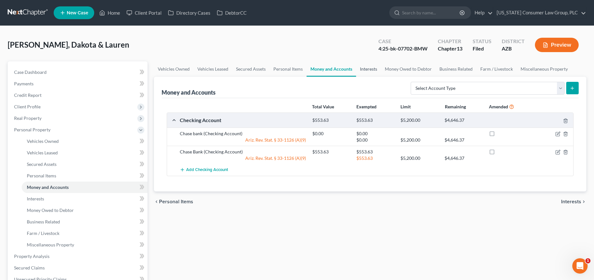
click at [361, 66] on link "Interests" at bounding box center [368, 68] width 25 height 15
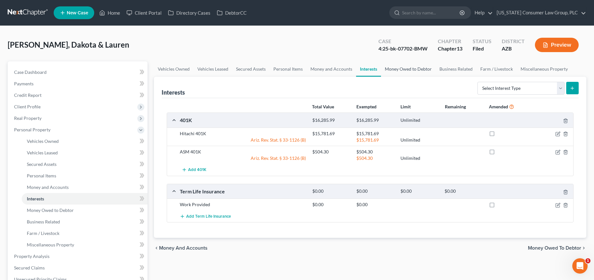
click at [397, 68] on link "Money Owed to Debtor" at bounding box center [408, 68] width 55 height 15
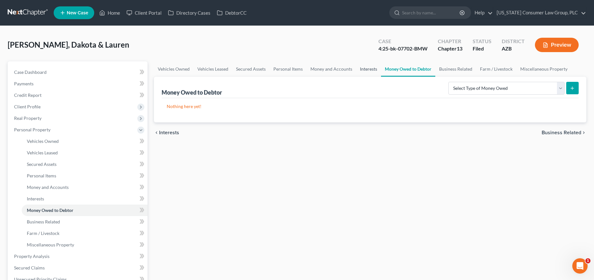
click at [371, 69] on link "Interests" at bounding box center [368, 68] width 25 height 15
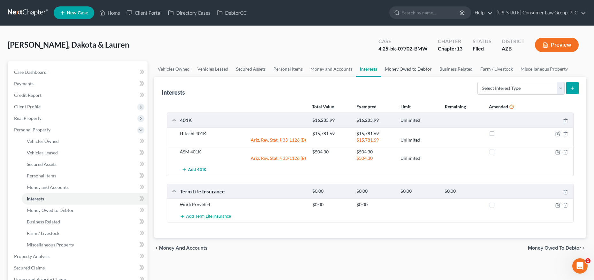
click at [396, 70] on link "Money Owed to Debtor" at bounding box center [408, 68] width 55 height 15
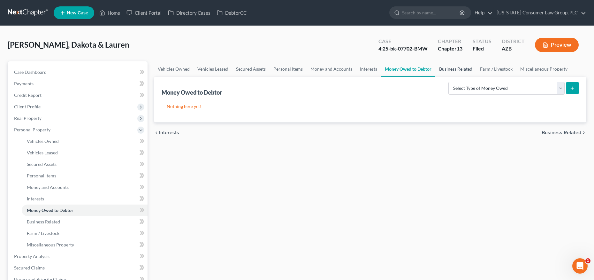
click at [448, 69] on link "Business Related" at bounding box center [456, 68] width 41 height 15
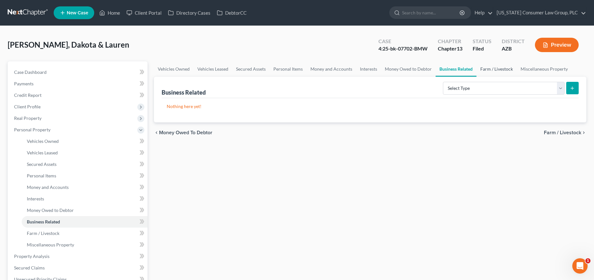
click at [490, 68] on link "Farm / Livestock" at bounding box center [497, 68] width 40 height 15
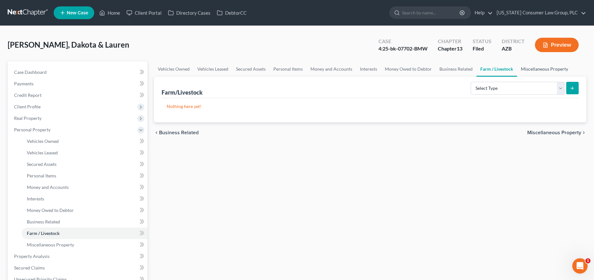
click at [522, 69] on link "Miscellaneous Property" at bounding box center [544, 68] width 55 height 15
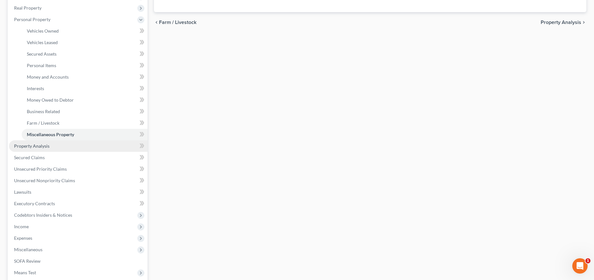
click at [31, 144] on span "Property Analysis" at bounding box center [31, 145] width 35 height 5
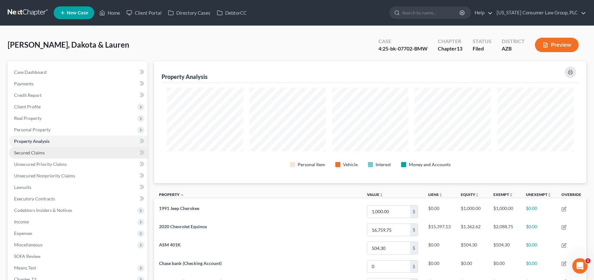
click at [28, 150] on span "Secured Claims" at bounding box center [29, 152] width 31 height 5
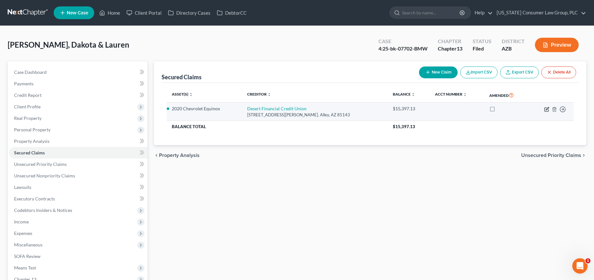
click at [546, 108] on icon "button" at bounding box center [546, 109] width 5 height 5
select select "3"
select select "0"
select select "2"
select select "0"
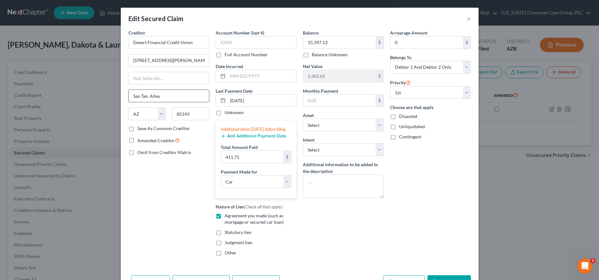
click at [159, 95] on input "San Tan. Alley" at bounding box center [169, 96] width 80 height 12
drag, startPoint x: 160, startPoint y: 95, endPoint x: 113, endPoint y: 89, distance: 47.0
click at [113, 89] on div "Edit Secured Claim × Creditor * Desert Financial Credit Union [STREET_ADDRESS][…" at bounding box center [299, 140] width 599 height 280
type input "[GEOGRAPHIC_DATA]"
click at [377, 152] on select "Select Surrender Redeem Reaffirm Avoid Other" at bounding box center [343, 149] width 81 height 13
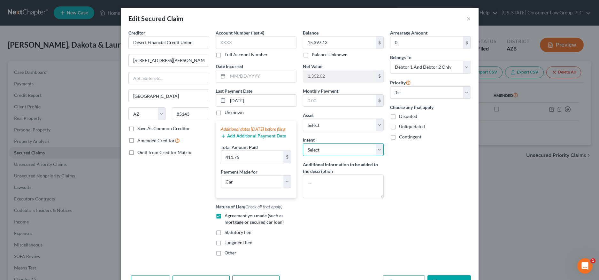
click at [303, 143] on select "Select Surrender Redeem Reaffirm Avoid Other" at bounding box center [343, 149] width 81 height 13
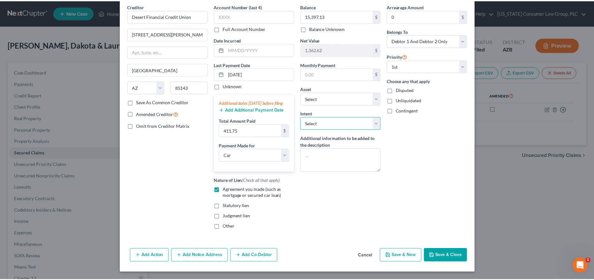
scroll to position [33, 0]
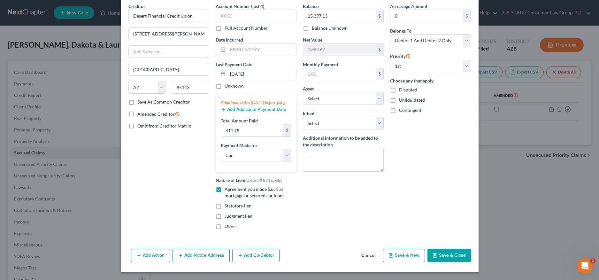
click at [447, 259] on button "Save & Close" at bounding box center [449, 255] width 43 height 13
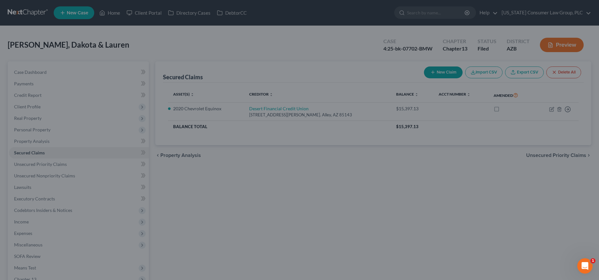
select select "10"
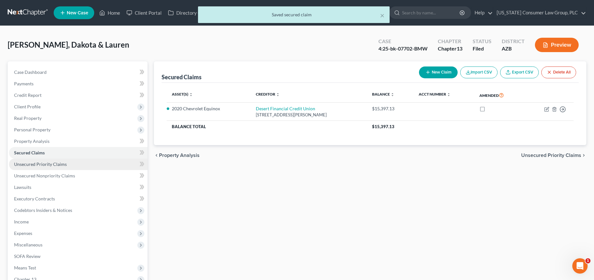
click at [45, 165] on span "Unsecured Priority Claims" at bounding box center [40, 163] width 53 height 5
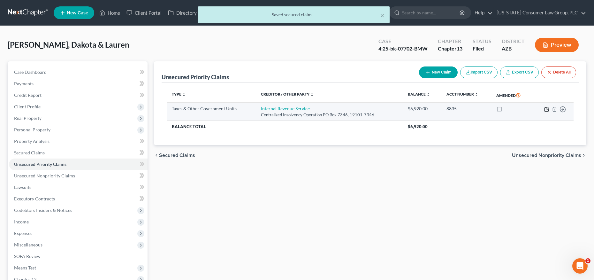
click at [547, 108] on icon "button" at bounding box center [546, 109] width 5 height 5
select select "0"
select select "2"
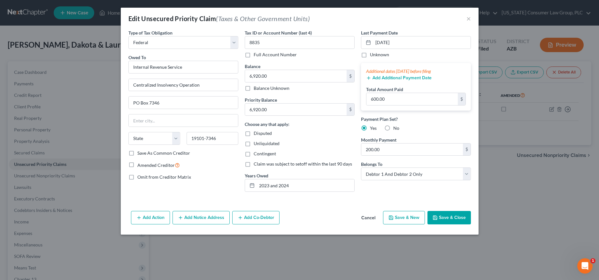
click at [460, 219] on button "Save & Close" at bounding box center [449, 217] width 43 height 13
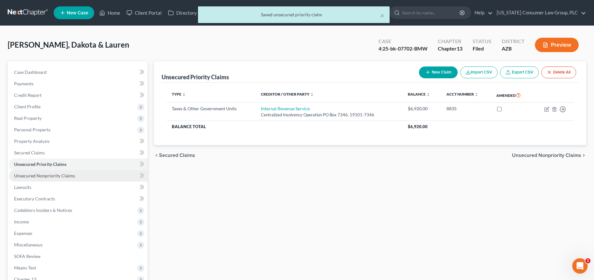
click at [61, 178] on link "Unsecured Nonpriority Claims" at bounding box center [78, 176] width 139 height 12
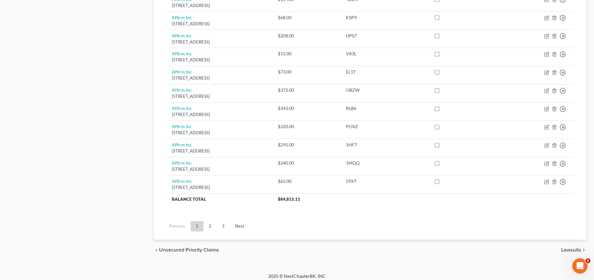
scroll to position [459, 0]
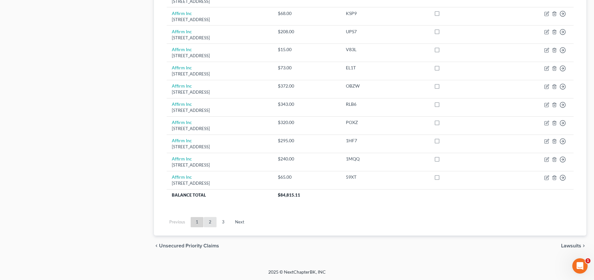
click at [209, 221] on link "2" at bounding box center [210, 222] width 13 height 10
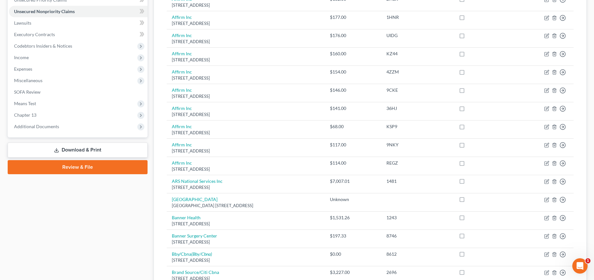
scroll to position [100, 0]
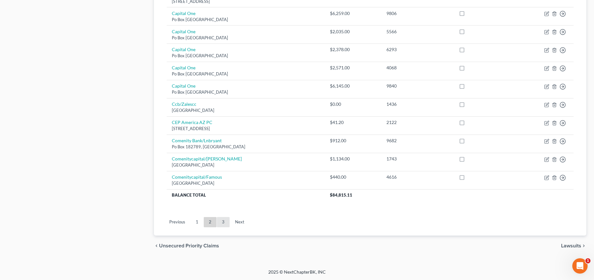
click at [225, 217] on link "3" at bounding box center [223, 222] width 13 height 10
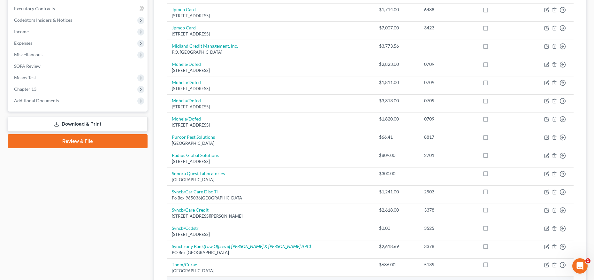
scroll to position [82, 0]
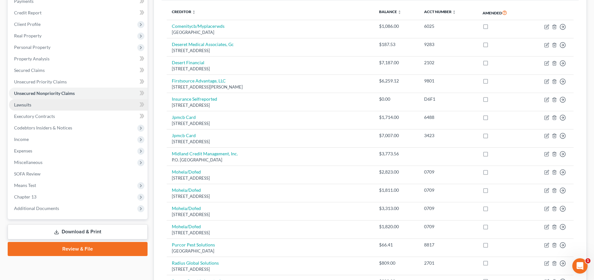
click at [33, 104] on link "Lawsuits" at bounding box center [78, 105] width 139 height 12
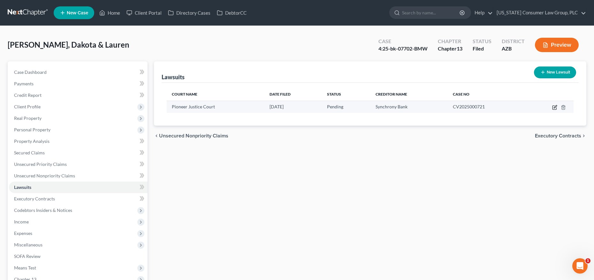
click at [554, 108] on icon "button" at bounding box center [554, 107] width 5 height 5
select select "3"
select select "0"
select select "1"
select select "46"
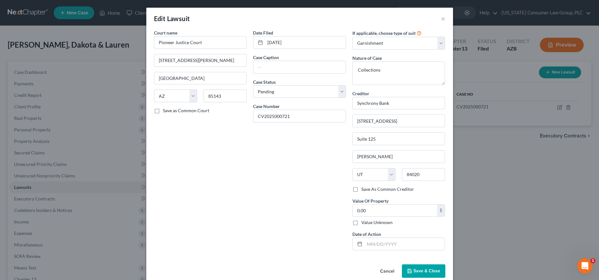
click at [414, 269] on span "Save & Close" at bounding box center [426, 270] width 27 height 5
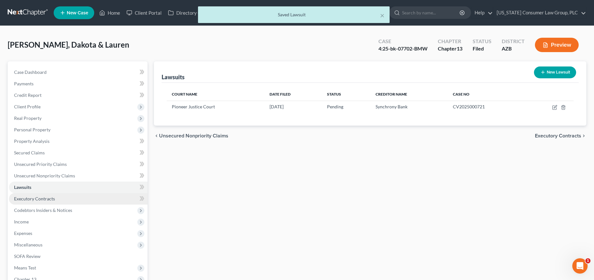
click at [46, 198] on span "Executory Contracts" at bounding box center [34, 198] width 41 height 5
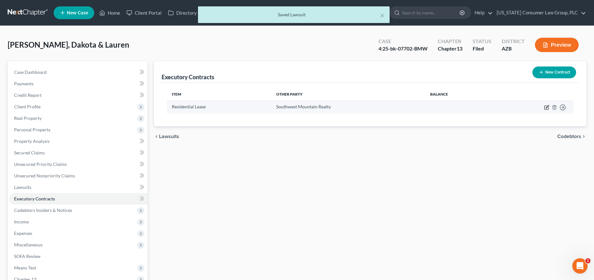
click at [545, 108] on icon "button" at bounding box center [547, 108] width 4 height 4
select select "3"
select select "2"
select select "0"
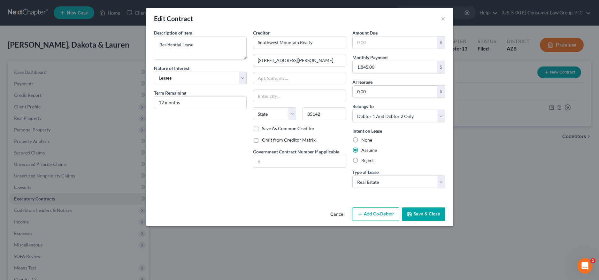
drag, startPoint x: 421, startPoint y: 217, endPoint x: 397, endPoint y: 212, distance: 24.1
click at [421, 217] on button "Save & Close" at bounding box center [423, 213] width 43 height 13
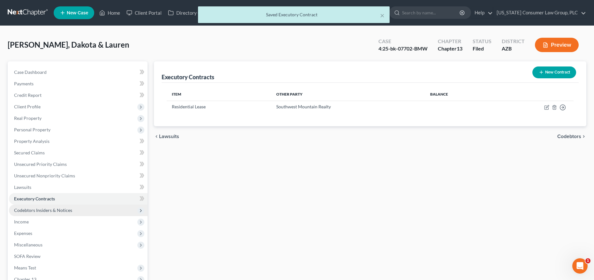
click at [39, 210] on span "Codebtors Insiders & Notices" at bounding box center [43, 209] width 58 height 5
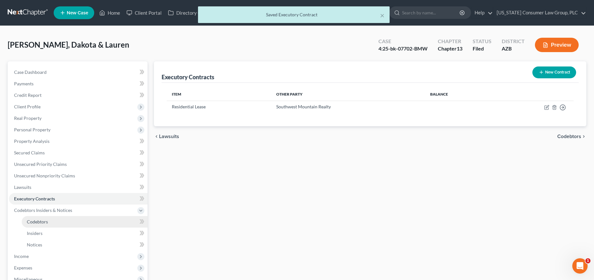
click at [42, 219] on span "Codebtors" at bounding box center [37, 221] width 21 height 5
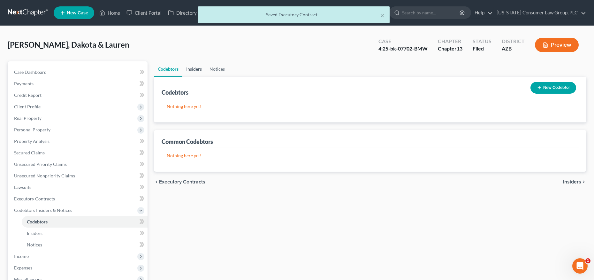
click at [198, 70] on link "Insiders" at bounding box center [193, 68] width 23 height 15
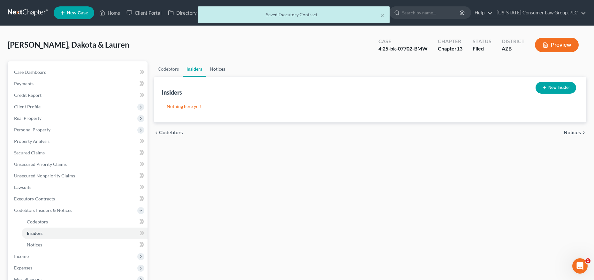
click at [212, 68] on link "Notices" at bounding box center [217, 68] width 23 height 15
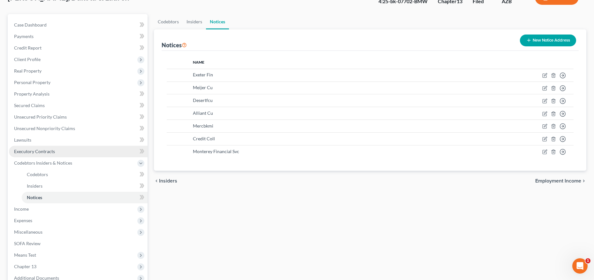
scroll to position [54, 0]
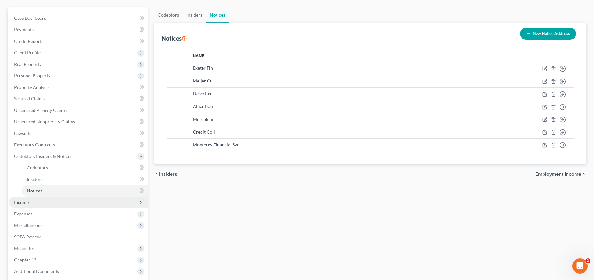
drag, startPoint x: 19, startPoint y: 199, endPoint x: 24, endPoint y: 205, distance: 7.5
click at [19, 200] on span "Income" at bounding box center [21, 201] width 15 height 5
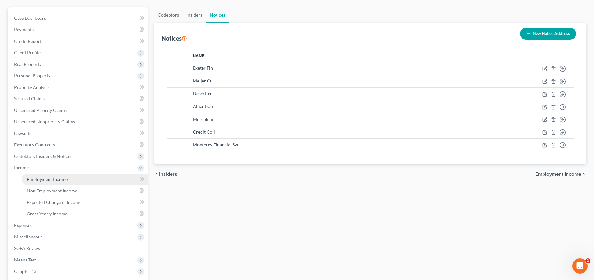
click at [43, 181] on span "Employment Income" at bounding box center [47, 178] width 41 height 5
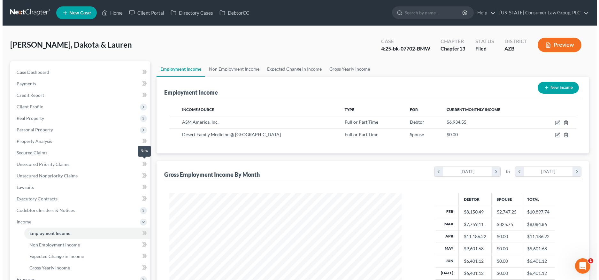
scroll to position [116, 245]
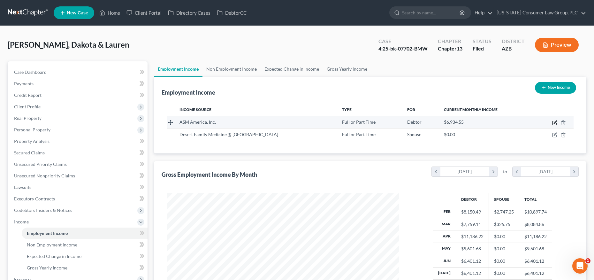
click at [557, 122] on icon "button" at bounding box center [554, 122] width 5 height 5
select select "0"
select select "3"
select select "2"
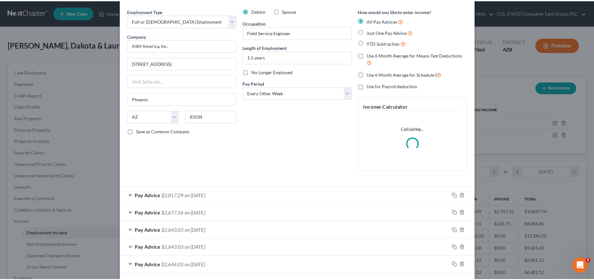
scroll to position [0, 0]
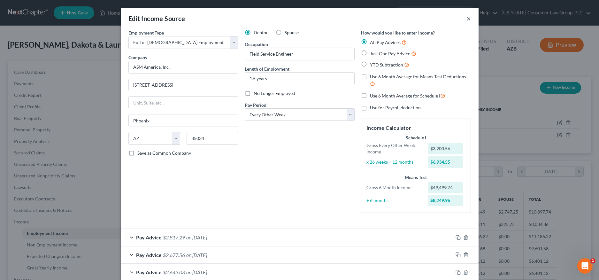
click at [467, 19] on button "×" at bounding box center [469, 19] width 4 height 8
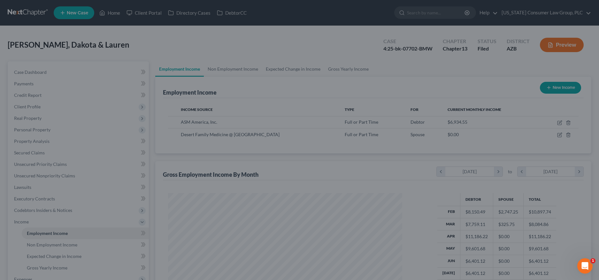
scroll to position [319423, 319294]
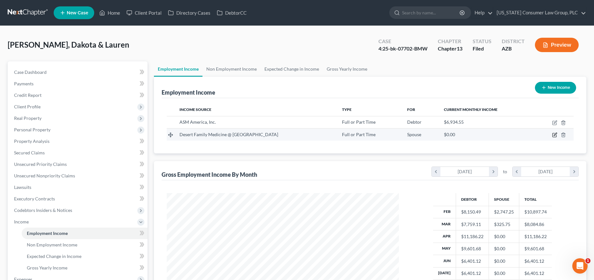
click at [557, 135] on icon "button" at bounding box center [554, 134] width 5 height 5
select select "0"
select select "2"
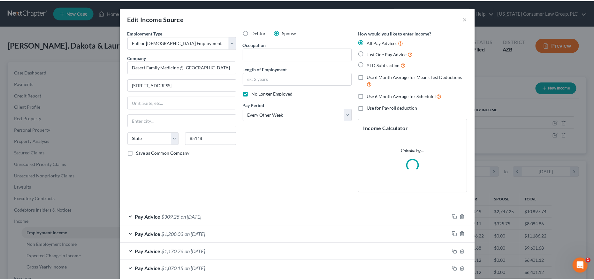
scroll to position [117, 247]
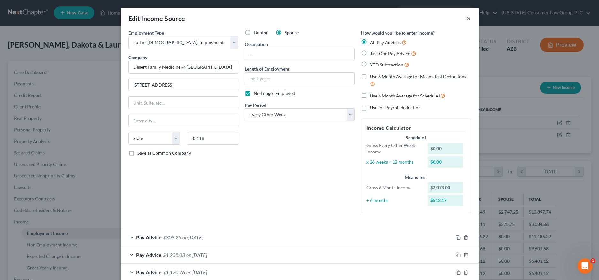
click at [467, 19] on button "×" at bounding box center [469, 19] width 4 height 8
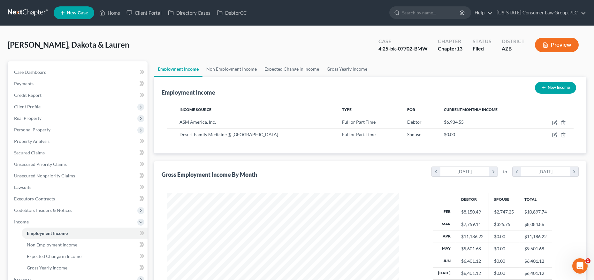
scroll to position [319423, 319294]
click at [249, 67] on link "Non Employment Income" at bounding box center [232, 68] width 58 height 15
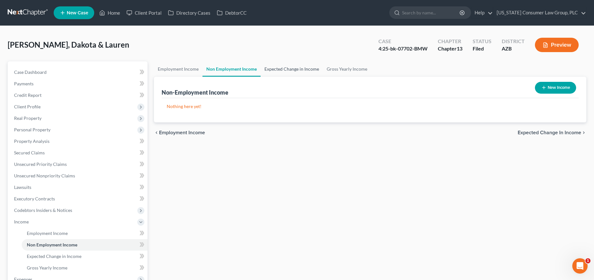
click at [290, 69] on link "Expected Change in Income" at bounding box center [292, 68] width 62 height 15
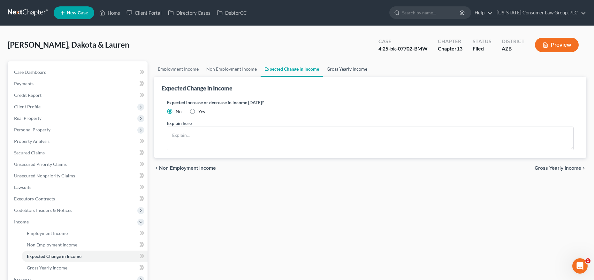
click at [331, 71] on link "Gross Yearly Income" at bounding box center [347, 68] width 48 height 15
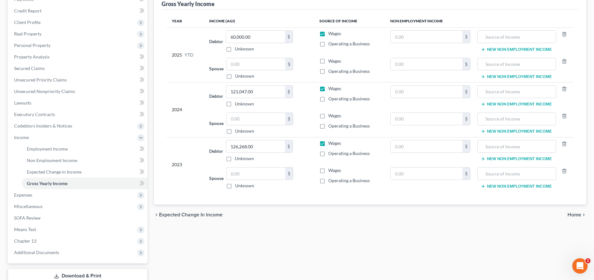
scroll to position [85, 0]
click at [39, 196] on span "Expenses" at bounding box center [78, 195] width 139 height 12
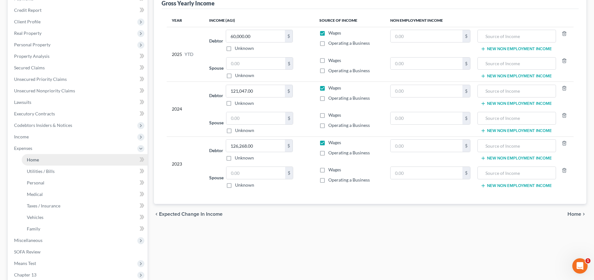
click at [42, 154] on link "Home" at bounding box center [85, 160] width 126 height 12
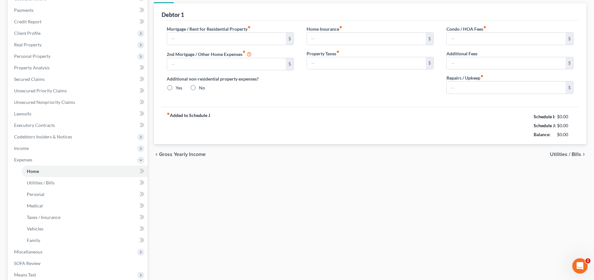
type input "1,845.00"
type input "0.00"
radio input "true"
type input "26.50"
type input "0.00"
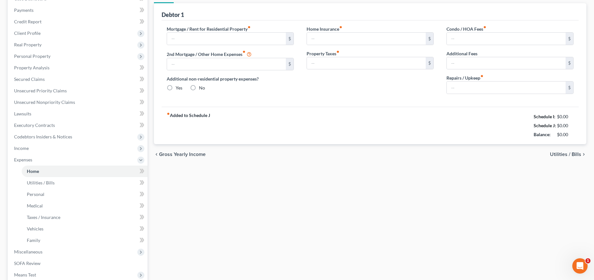
type input "0.00"
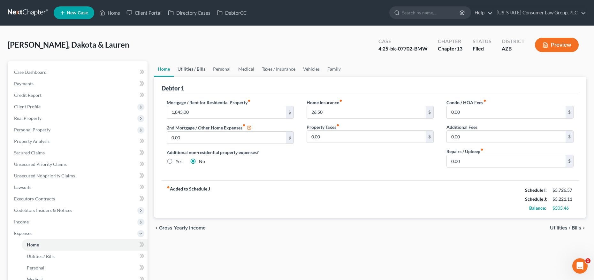
click at [191, 70] on link "Utilities / Bills" at bounding box center [191, 68] width 35 height 15
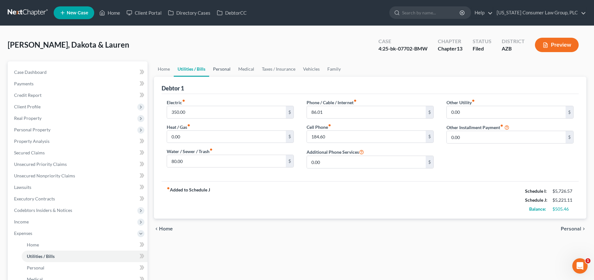
click at [217, 70] on link "Personal" at bounding box center [221, 68] width 25 height 15
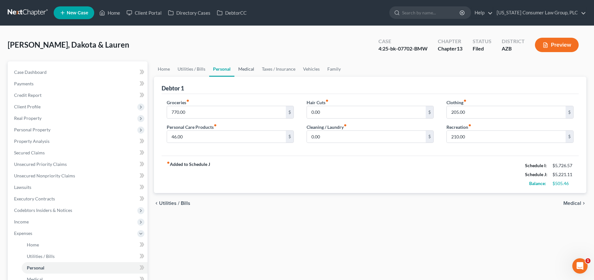
click at [240, 67] on link "Medical" at bounding box center [247, 68] width 24 height 15
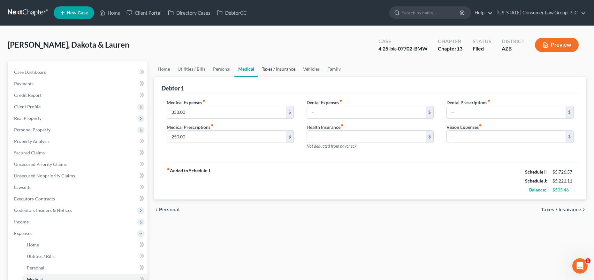
click at [282, 68] on link "Taxes / Insurance" at bounding box center [278, 68] width 41 height 15
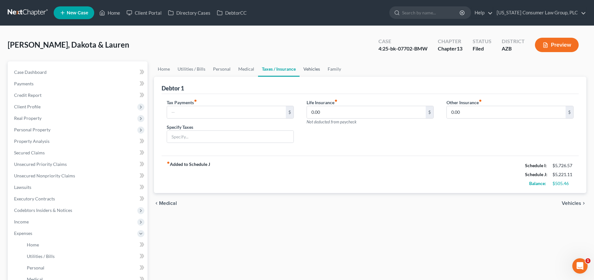
click at [309, 70] on link "Vehicles" at bounding box center [312, 68] width 24 height 15
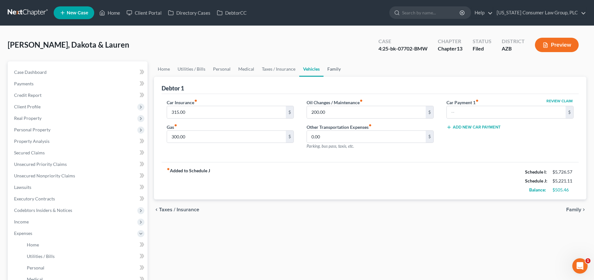
click at [334, 70] on link "Family" at bounding box center [334, 68] width 21 height 15
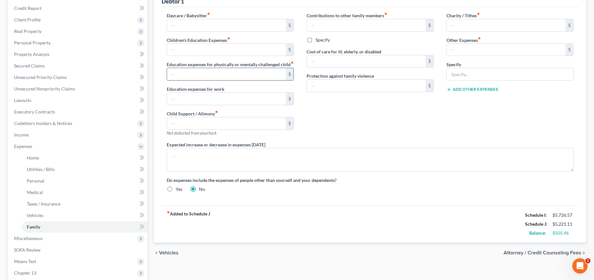
scroll to position [85, 0]
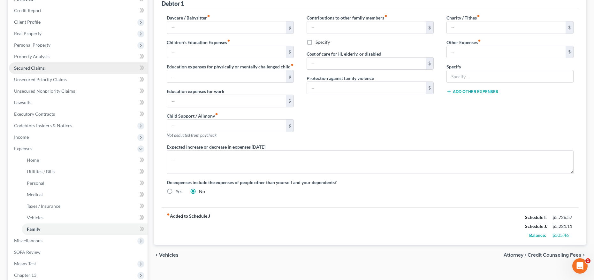
click at [27, 70] on span "Secured Claims" at bounding box center [29, 67] width 31 height 5
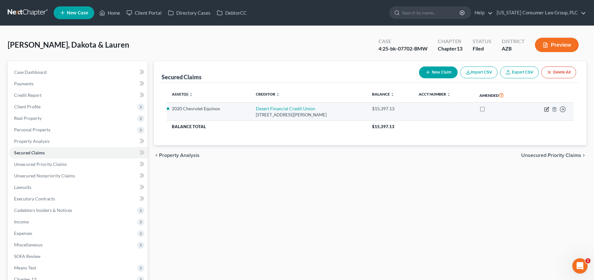
click at [546, 109] on icon "button" at bounding box center [546, 109] width 5 height 5
select select "3"
select select "0"
select select "2"
select select "0"
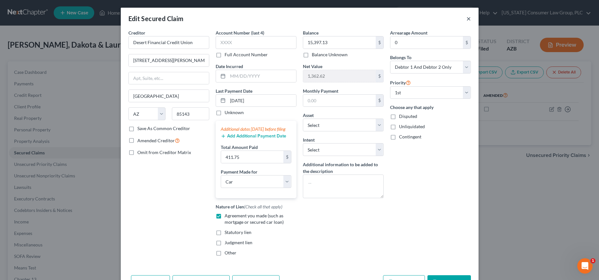
click at [467, 19] on button "×" at bounding box center [469, 19] width 4 height 8
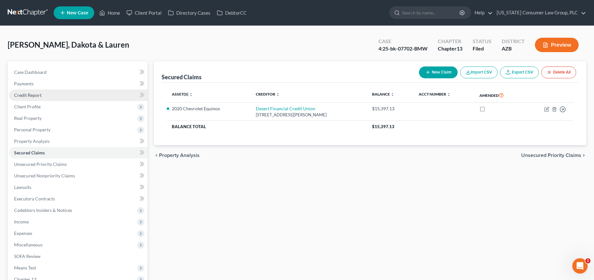
drag, startPoint x: 27, startPoint y: 93, endPoint x: 32, endPoint y: 94, distance: 4.7
click at [27, 93] on span "Credit Report" at bounding box center [27, 94] width 27 height 5
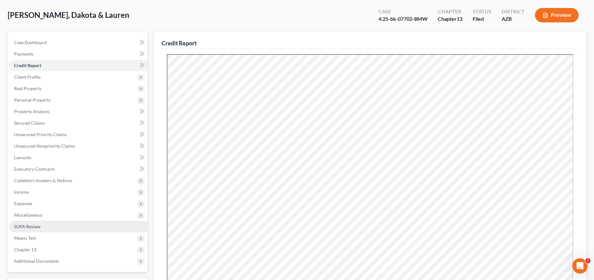
scroll to position [57, 0]
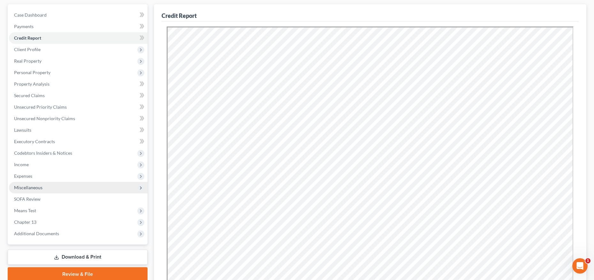
drag, startPoint x: 26, startPoint y: 186, endPoint x: 28, endPoint y: 183, distance: 3.7
click at [27, 185] on span "Miscellaneous" at bounding box center [28, 187] width 28 height 5
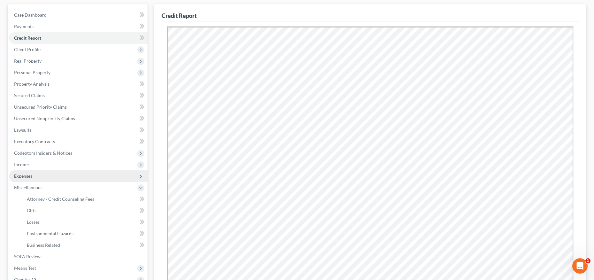
click at [30, 174] on span "Expenses" at bounding box center [23, 175] width 18 height 5
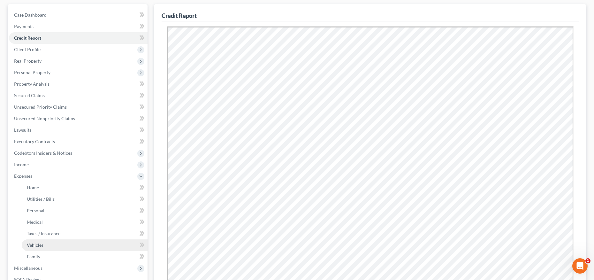
click at [39, 245] on span "Vehicles" at bounding box center [35, 244] width 17 height 5
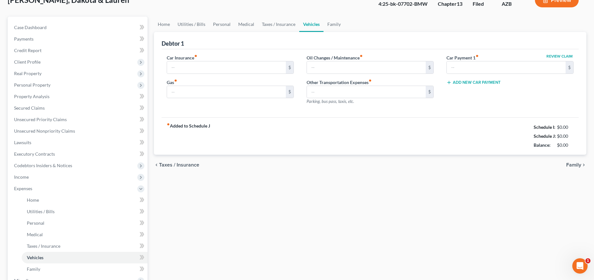
type input "315.00"
type input "300.00"
type input "200.00"
type input "0.00"
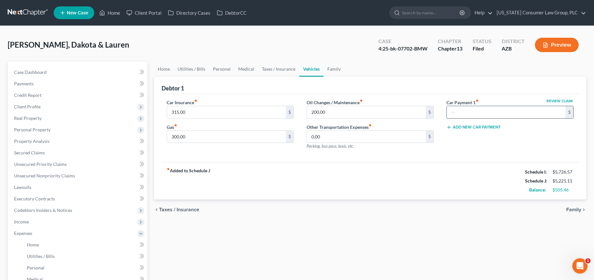
click at [465, 110] on input "text" at bounding box center [506, 112] width 119 height 12
type input "394"
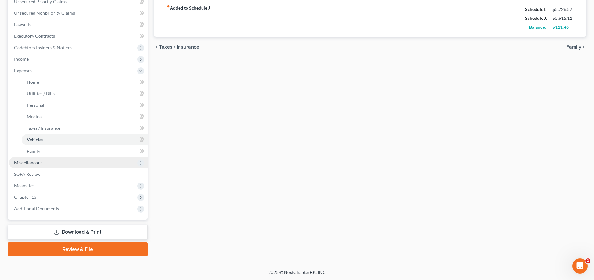
click at [49, 165] on span "Miscellaneous" at bounding box center [78, 163] width 139 height 12
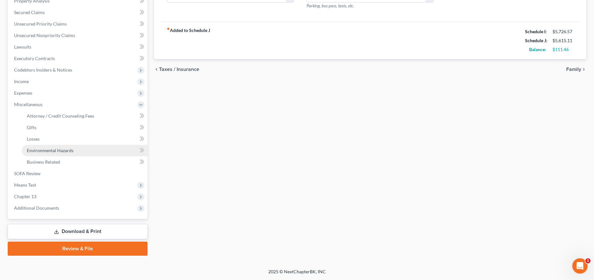
scroll to position [140, 0]
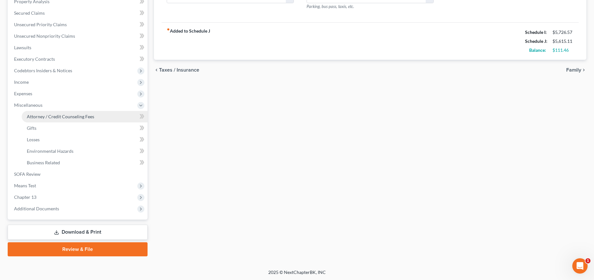
click at [64, 118] on span "Attorney / Credit Counseling Fees" at bounding box center [60, 116] width 67 height 5
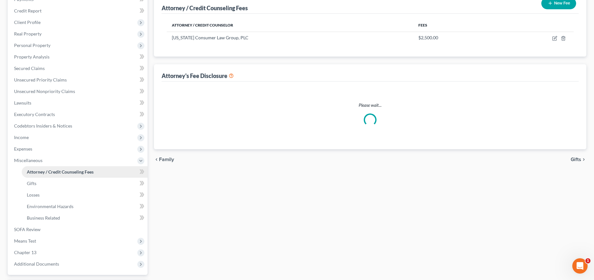
scroll to position [7, 0]
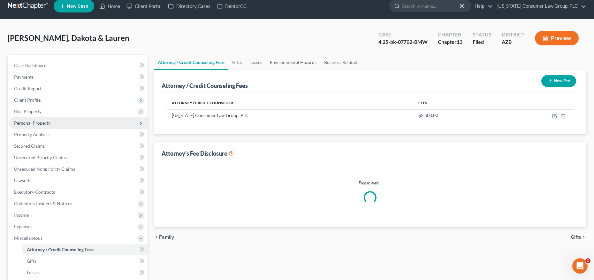
select select "7"
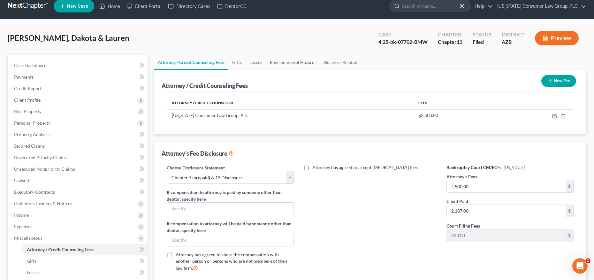
scroll to position [0, 0]
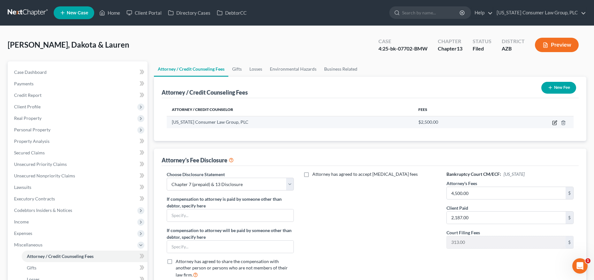
click at [556, 122] on icon "button" at bounding box center [554, 122] width 5 height 5
select select "3"
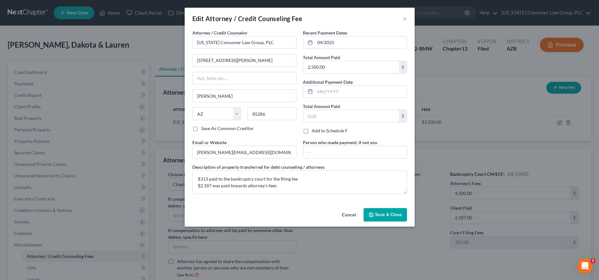
click at [387, 213] on span "Save & Close" at bounding box center [388, 214] width 27 height 5
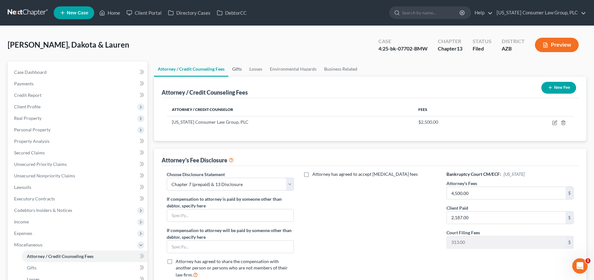
click at [238, 69] on link "Gifts" at bounding box center [236, 68] width 17 height 15
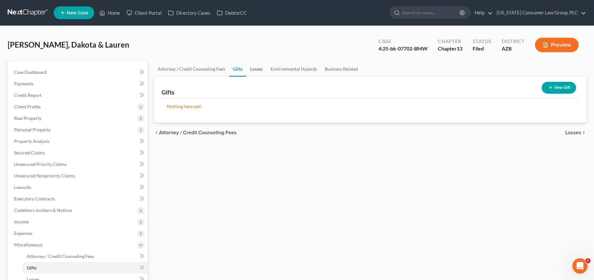
click at [252, 69] on link "Losses" at bounding box center [256, 68] width 20 height 15
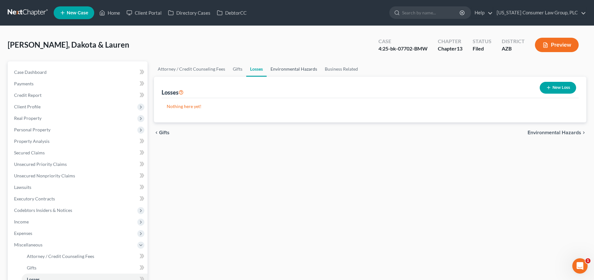
click at [283, 70] on link "Environmental Hazards" at bounding box center [294, 68] width 54 height 15
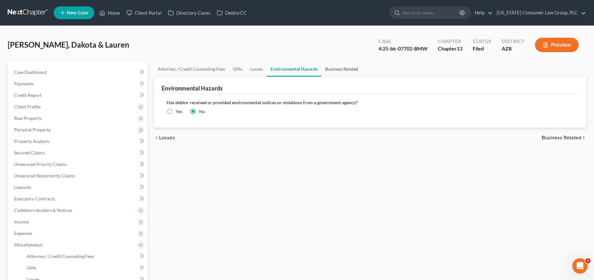
click at [332, 71] on link "Business Related" at bounding box center [341, 68] width 41 height 15
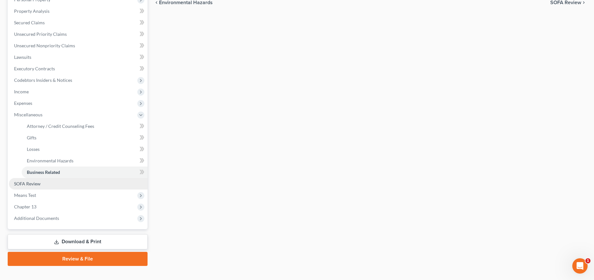
click at [20, 182] on span "SOFA Review" at bounding box center [27, 183] width 27 height 5
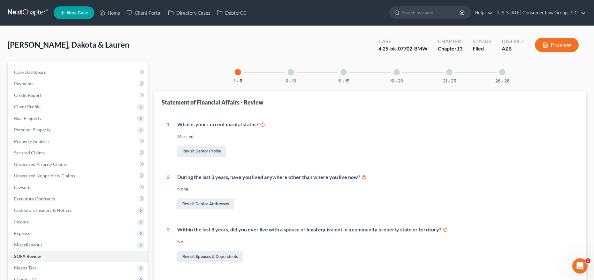
click at [289, 75] on div "6 - 10" at bounding box center [291, 72] width 22 height 22
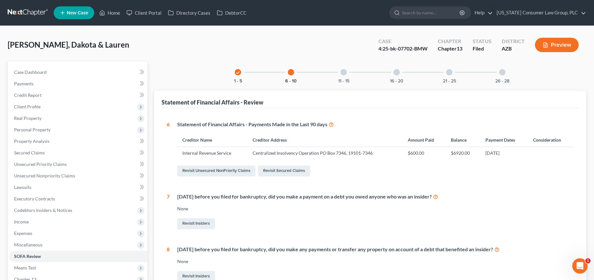
click at [339, 74] on div "11 - 15" at bounding box center [344, 72] width 22 height 22
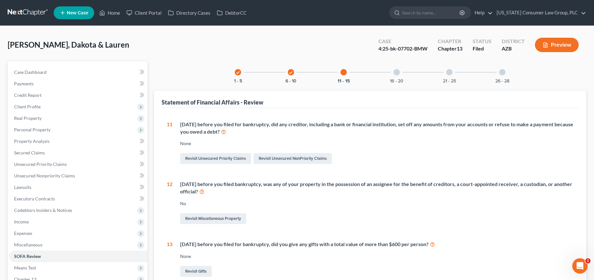
click at [402, 73] on div "16 - 20" at bounding box center [397, 72] width 22 height 22
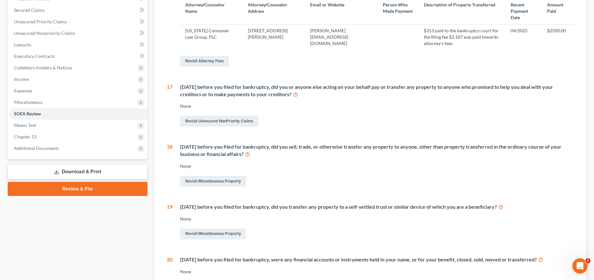
scroll to position [23, 0]
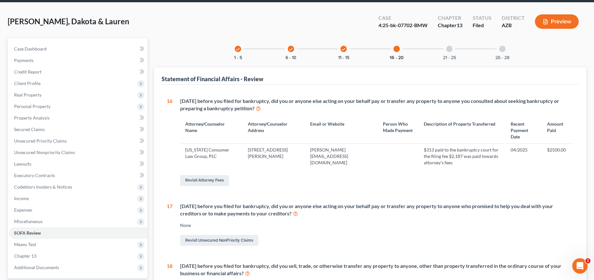
click at [451, 50] on div at bounding box center [449, 49] width 6 height 6
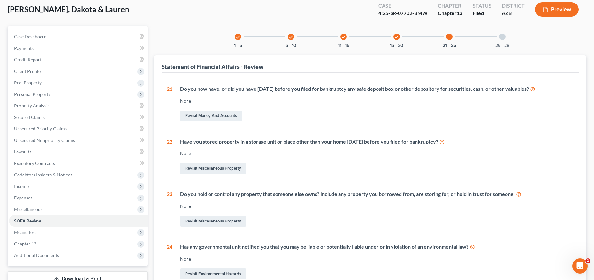
scroll to position [0, 0]
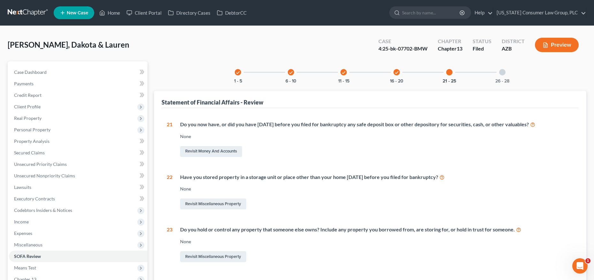
click at [497, 74] on div "26 - 28" at bounding box center [503, 72] width 22 height 22
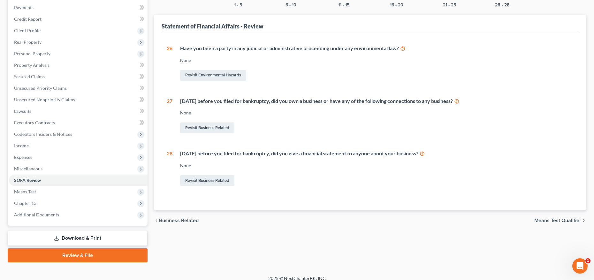
scroll to position [82, 0]
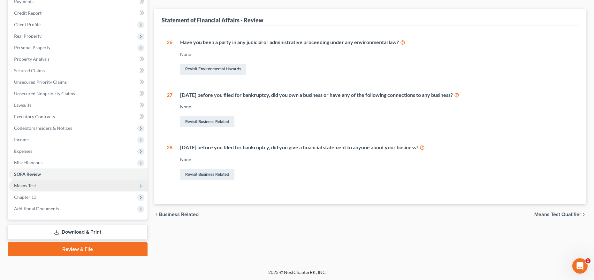
click at [39, 184] on span "Means Test" at bounding box center [78, 186] width 139 height 12
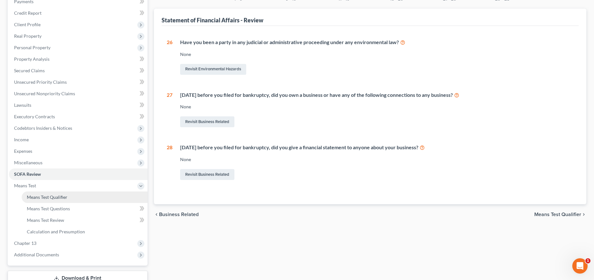
click at [43, 198] on span "Means Test Qualifier" at bounding box center [47, 196] width 41 height 5
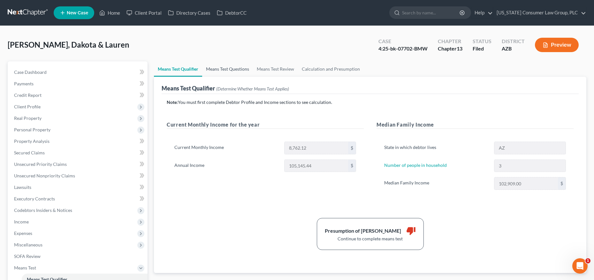
click at [234, 70] on link "Means Test Questions" at bounding box center [227, 68] width 51 height 15
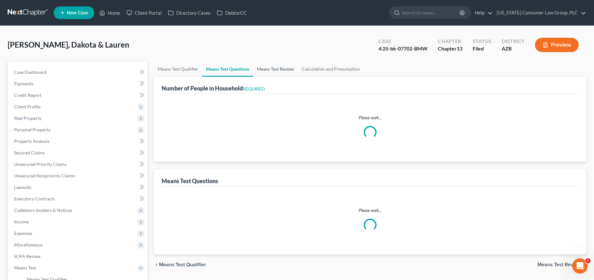
select select "1"
select select "60"
select select "3"
select select "2"
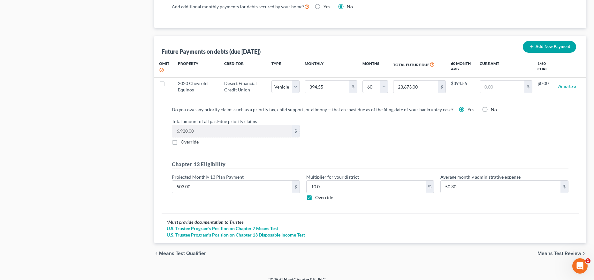
scroll to position [614, 0]
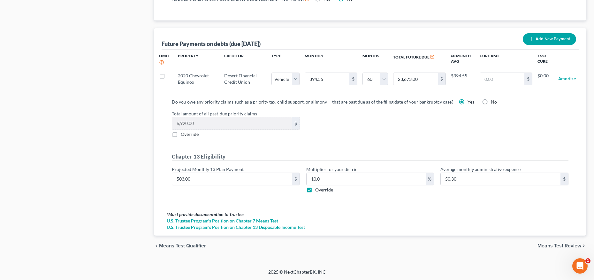
click at [548, 244] on span "Means Test Review" at bounding box center [560, 245] width 44 height 5
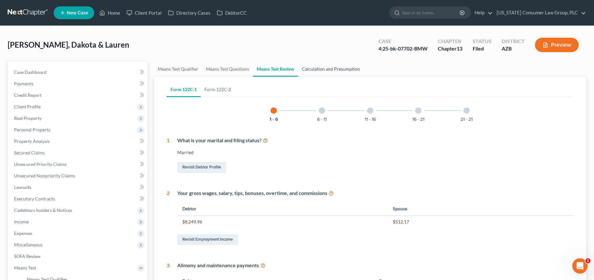
click at [333, 70] on link "Calculation and Presumption" at bounding box center [331, 68] width 66 height 15
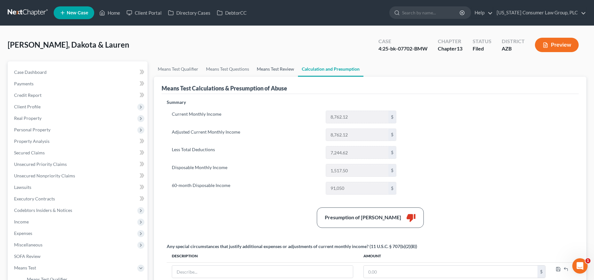
click at [282, 68] on link "Means Test Review" at bounding box center [275, 68] width 45 height 15
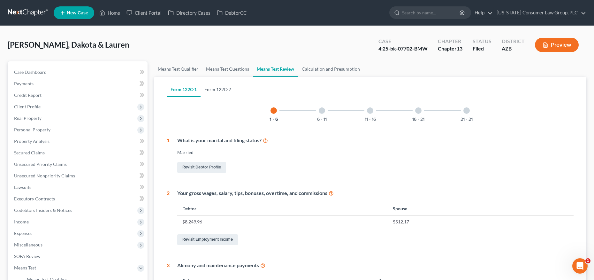
click at [213, 89] on link "Form 122C-2" at bounding box center [218, 89] width 34 height 15
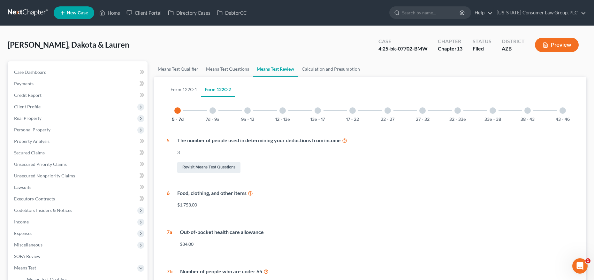
click at [283, 109] on div at bounding box center [283, 110] width 6 height 6
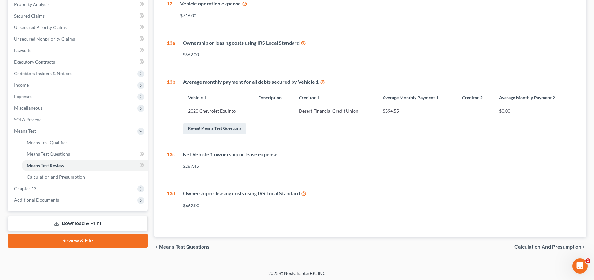
scroll to position [138, 0]
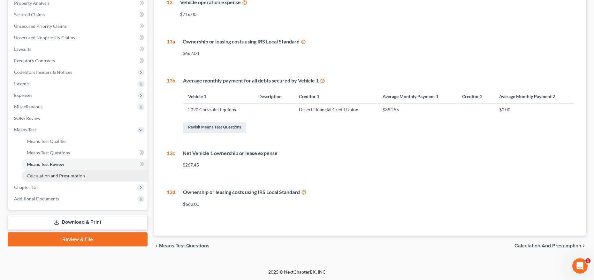
click at [56, 177] on span "Calculation and Presumption" at bounding box center [56, 175] width 58 height 5
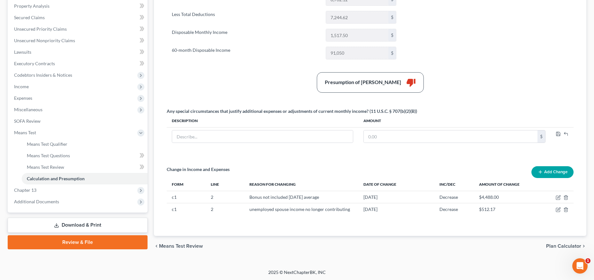
scroll to position [135, 0]
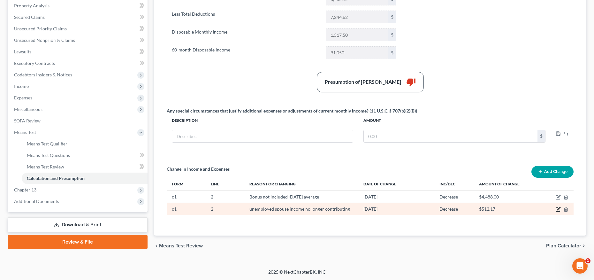
click at [559, 209] on icon "button" at bounding box center [558, 209] width 5 height 5
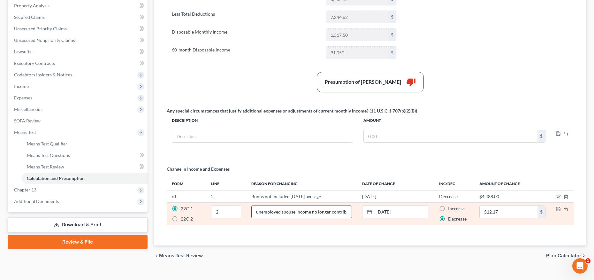
click at [259, 212] on input "unemployed spouse income no longer contributing" at bounding box center [302, 212] width 100 height 12
click at [302, 212] on input "Unemployed spouse income no longer contributing" at bounding box center [302, 212] width 100 height 12
type input "Unemployed spouse income no longer contributing"
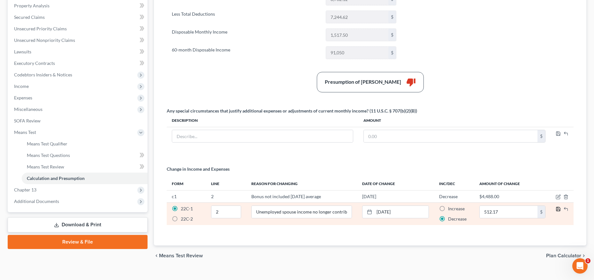
click at [560, 209] on polyline "button" at bounding box center [559, 210] width 2 height 2
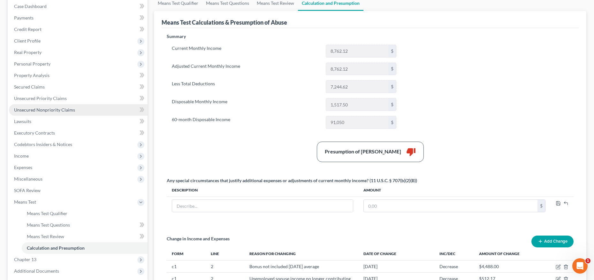
click at [70, 109] on span "Unsecured Nonpriority Claims" at bounding box center [44, 109] width 61 height 5
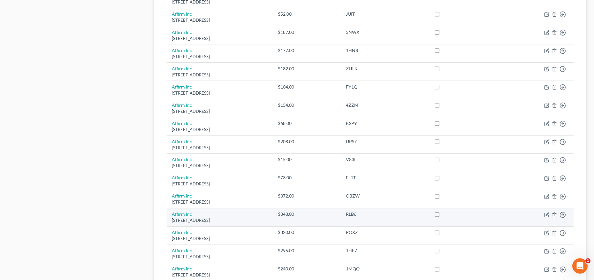
scroll to position [459, 0]
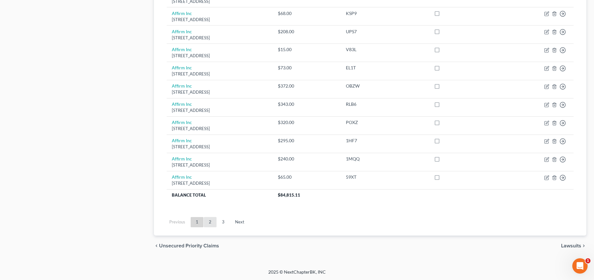
click at [207, 222] on link "2" at bounding box center [210, 222] width 13 height 10
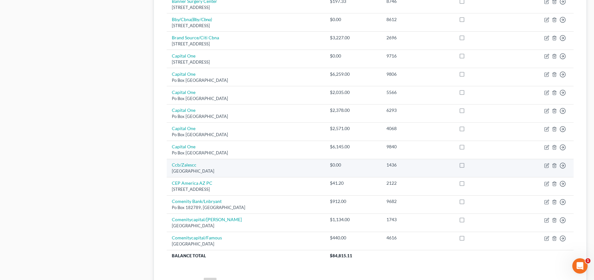
scroll to position [408, 0]
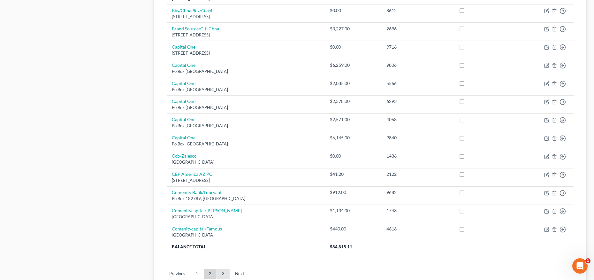
click at [222, 271] on link "3" at bounding box center [223, 274] width 13 height 10
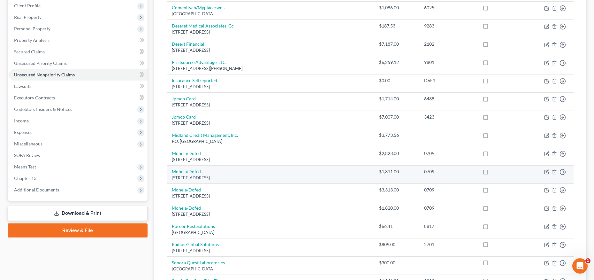
scroll to position [100, 0]
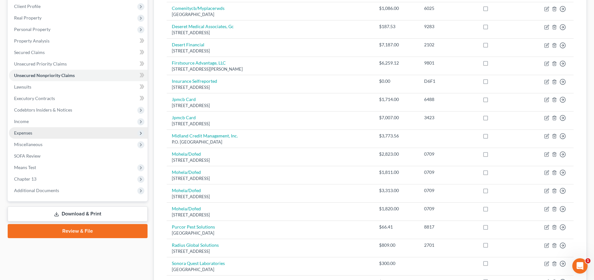
click at [29, 134] on span "Expenses" at bounding box center [23, 132] width 18 height 5
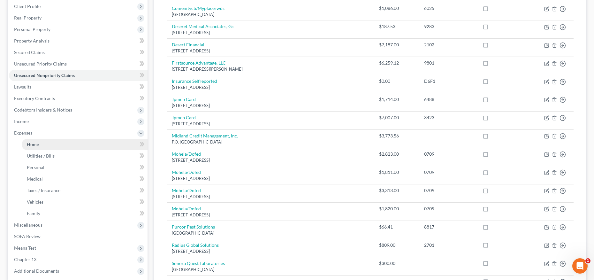
drag, startPoint x: 33, startPoint y: 144, endPoint x: 46, endPoint y: 143, distance: 13.1
click at [33, 144] on span "Home" at bounding box center [33, 144] width 12 height 5
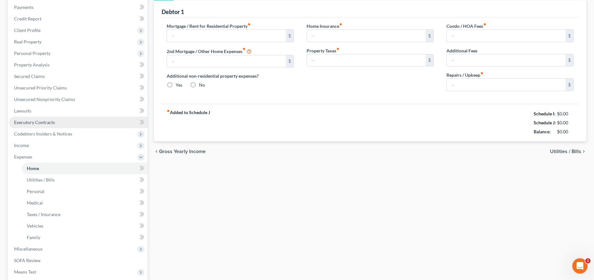
type input "1,845.00"
type input "0.00"
radio input "true"
type input "26.50"
type input "0.00"
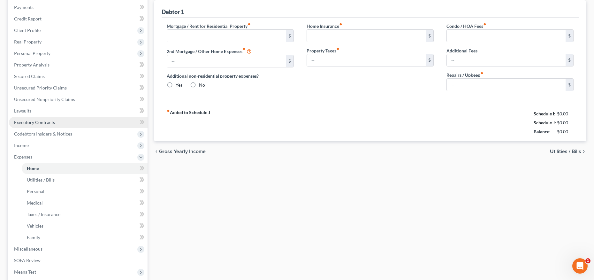
type input "0.00"
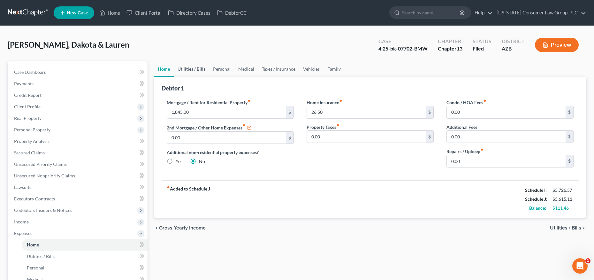
click at [192, 68] on link "Utilities / Bills" at bounding box center [191, 68] width 35 height 15
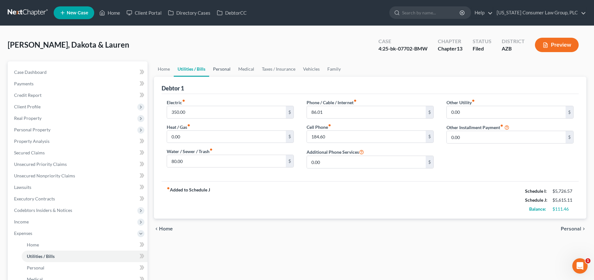
click at [215, 67] on link "Personal" at bounding box center [221, 68] width 25 height 15
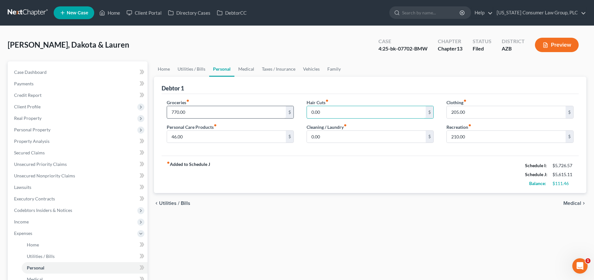
drag, startPoint x: 337, startPoint y: 113, endPoint x: 279, endPoint y: 108, distance: 57.7
click at [279, 108] on div "Groceries fiber_manual_record 770.00 $ Personal Care Products fiber_manual_reco…" at bounding box center [370, 123] width 420 height 49
drag, startPoint x: 331, startPoint y: 108, endPoint x: 298, endPoint y: 106, distance: 32.6
click at [298, 106] on div "Groceries fiber_manual_record 770.00 $ Personal Care Products fiber_manual_reco…" at bounding box center [370, 123] width 420 height 49
drag, startPoint x: 331, startPoint y: 112, endPoint x: 295, endPoint y: 109, distance: 36.2
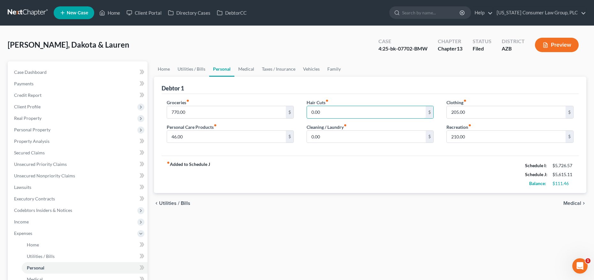
click at [295, 109] on div "Groceries fiber_manual_record 770.00 $ Personal Care Products fiber_manual_reco…" at bounding box center [370, 123] width 420 height 49
drag, startPoint x: 329, startPoint y: 138, endPoint x: 301, endPoint y: 135, distance: 28.3
click at [301, 135] on div "Hair Cuts fiber_manual_record 0.00 $ Cleaning / Laundry fiber_manual_record 0.0…" at bounding box center [370, 123] width 140 height 49
click at [319, 135] on input "0.00" at bounding box center [366, 137] width 119 height 12
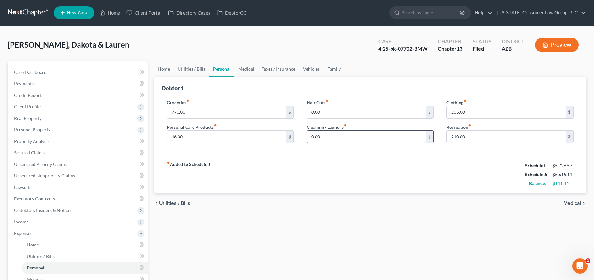
click at [319, 135] on input "0.00" at bounding box center [366, 137] width 119 height 12
type input "25"
click at [331, 110] on input "0.00" at bounding box center [366, 112] width 119 height 12
type input "25"
click at [240, 70] on link "Medical" at bounding box center [247, 68] width 24 height 15
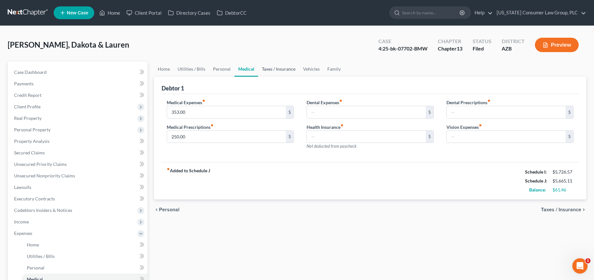
click at [273, 71] on link "Taxes / Insurance" at bounding box center [278, 68] width 41 height 15
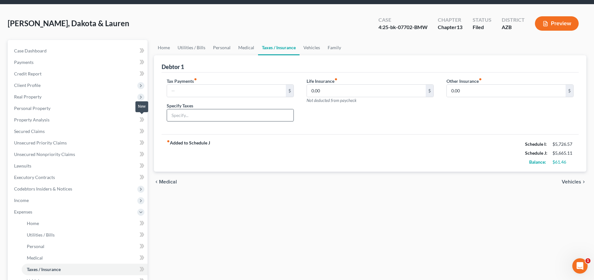
scroll to position [23, 0]
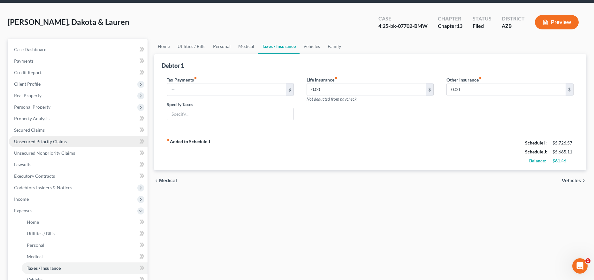
click at [32, 143] on span "Unsecured Priority Claims" at bounding box center [40, 141] width 53 height 5
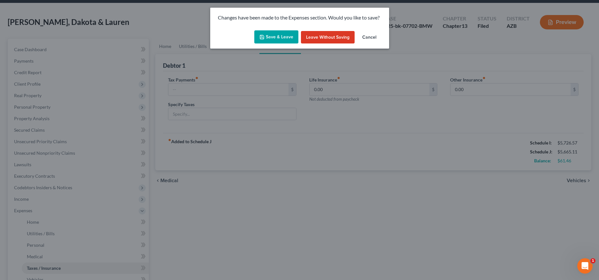
click at [279, 38] on button "Save & Leave" at bounding box center [276, 36] width 44 height 13
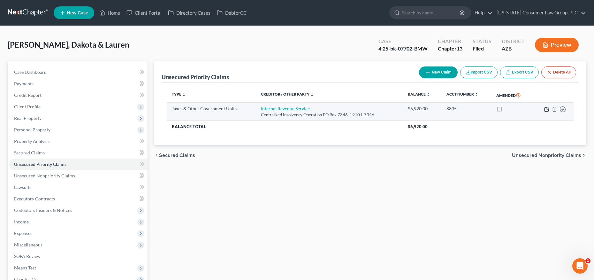
click at [546, 109] on icon "button" at bounding box center [546, 109] width 5 height 5
select select "0"
select select "2"
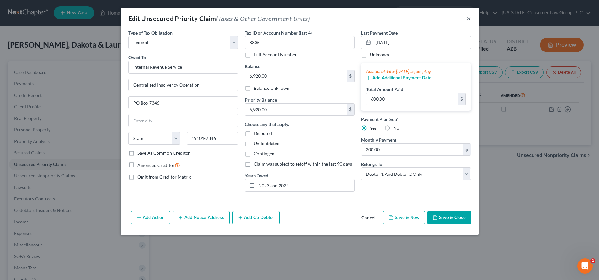
click at [467, 18] on button "×" at bounding box center [469, 19] width 4 height 8
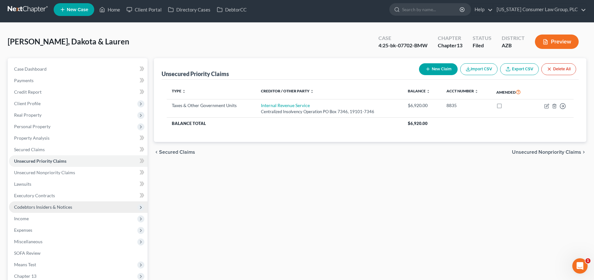
scroll to position [13, 0]
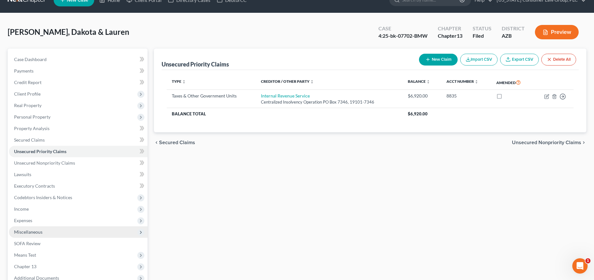
click at [28, 229] on span "Miscellaneous" at bounding box center [28, 231] width 28 height 5
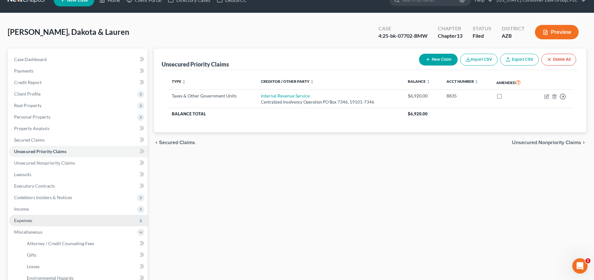
click at [46, 220] on span "Expenses" at bounding box center [78, 221] width 139 height 12
click at [57, 229] on link "Home" at bounding box center [85, 232] width 126 height 12
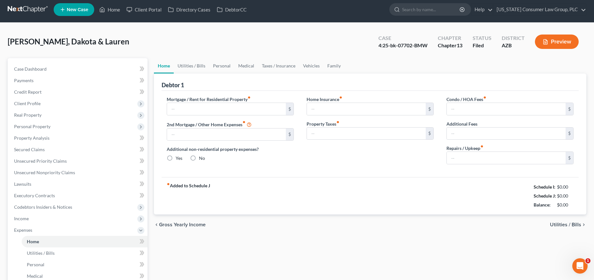
type input "1,845.00"
type input "0.00"
radio input "true"
type input "26.50"
type input "0.00"
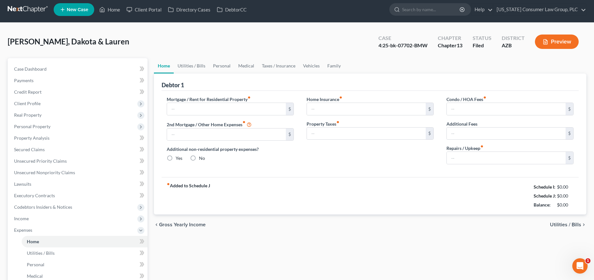
type input "0.00"
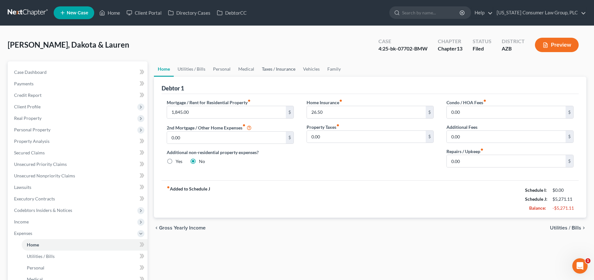
click at [273, 67] on link "Taxes / Insurance" at bounding box center [278, 68] width 41 height 15
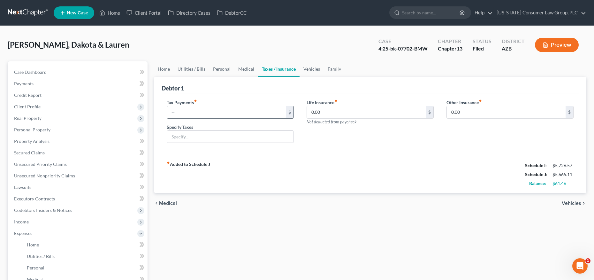
click at [195, 114] on input "text" at bounding box center [226, 112] width 119 height 12
type input "200"
click at [315, 70] on link "Vehicles" at bounding box center [312, 68] width 24 height 15
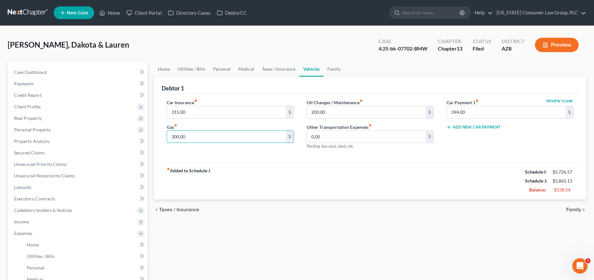
drag, startPoint x: 209, startPoint y: 139, endPoint x: 154, endPoint y: 130, distance: 56.0
click at [155, 129] on div "Debtor 1 Car Insurance fiber_manual_record 315.00 $ Gas fiber_manual_record 300…" at bounding box center [370, 138] width 433 height 123
drag, startPoint x: 199, startPoint y: 138, endPoint x: 159, endPoint y: 131, distance: 40.9
click at [160, 131] on div "Car Insurance fiber_manual_record 315.00 $ Gas fiber_manual_record 300.00 $" at bounding box center [230, 127] width 140 height 56
type input "450"
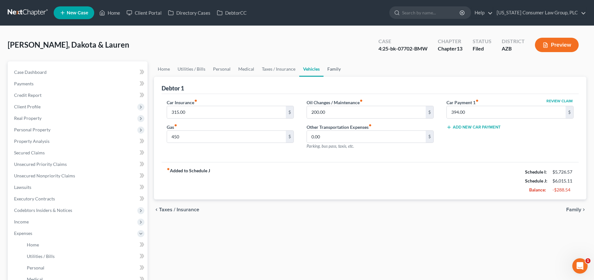
click at [329, 67] on link "Family" at bounding box center [334, 68] width 21 height 15
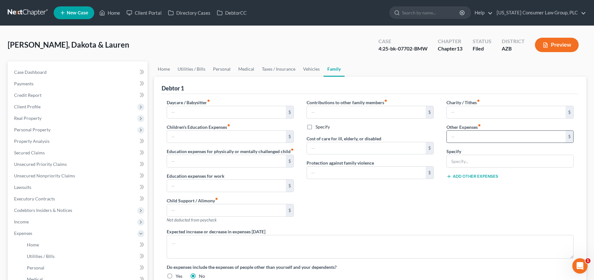
click at [462, 136] on input "text" at bounding box center [506, 137] width 119 height 12
type input "0"
type input "Misc. Expenses"
click at [477, 174] on button "Add Other Expenses" at bounding box center [473, 176] width 52 height 5
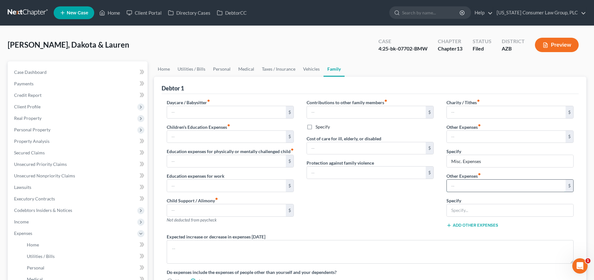
click at [471, 182] on input "text" at bounding box center [506, 186] width 119 height 12
drag, startPoint x: 447, startPoint y: 184, endPoint x: 442, endPoint y: 184, distance: 5.4
click at [442, 184] on div "Charity / Tithes fiber_manual_record $ Other Expenses fiber_manual_record $ Spe…" at bounding box center [510, 166] width 140 height 134
type input "200"
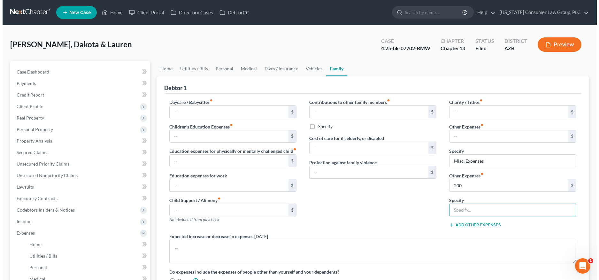
scroll to position [134, 0]
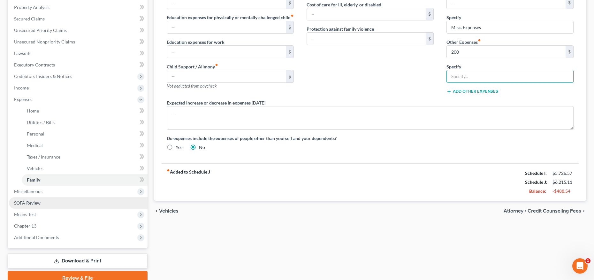
click at [42, 199] on link "SOFA Review" at bounding box center [78, 203] width 139 height 12
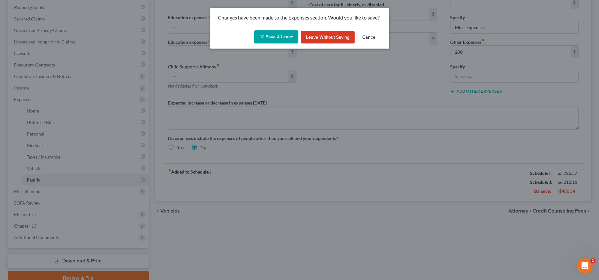
click at [273, 33] on button "Save & Leave" at bounding box center [276, 36] width 44 height 13
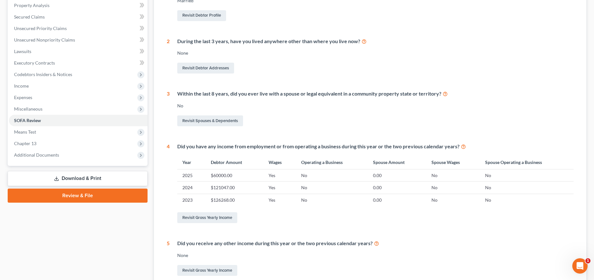
scroll to position [136, 0]
click at [35, 133] on span "Means Test" at bounding box center [25, 131] width 22 height 5
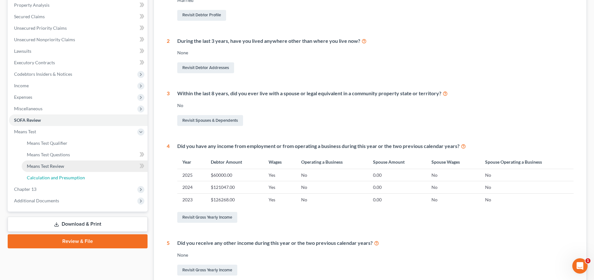
click at [57, 173] on link "Calculation and Presumption" at bounding box center [85, 178] width 126 height 12
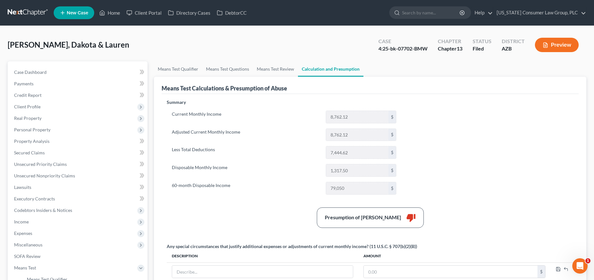
click at [574, 38] on button "Preview" at bounding box center [557, 45] width 44 height 14
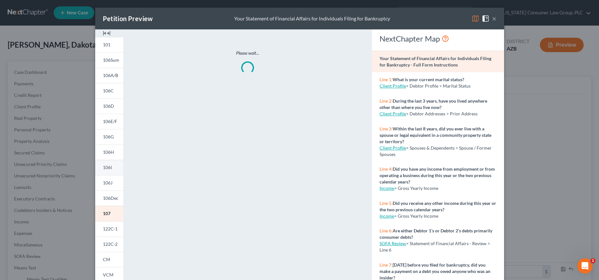
scroll to position [74, 0]
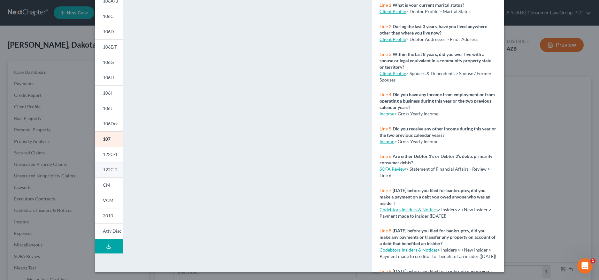
click at [106, 170] on span "122C-2" at bounding box center [110, 169] width 15 height 5
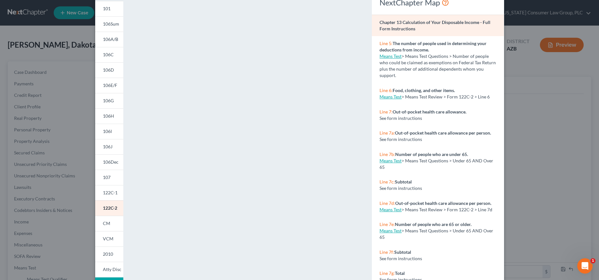
scroll to position [0, 0]
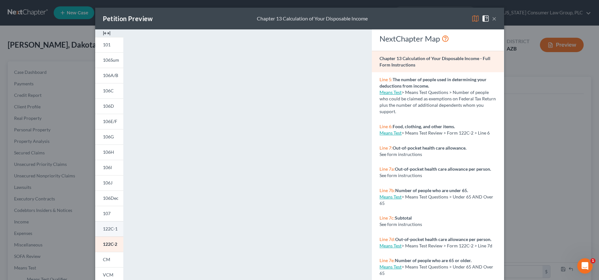
click at [112, 228] on span "122C-1" at bounding box center [110, 228] width 15 height 5
